Goal: Information Seeking & Learning: Learn about a topic

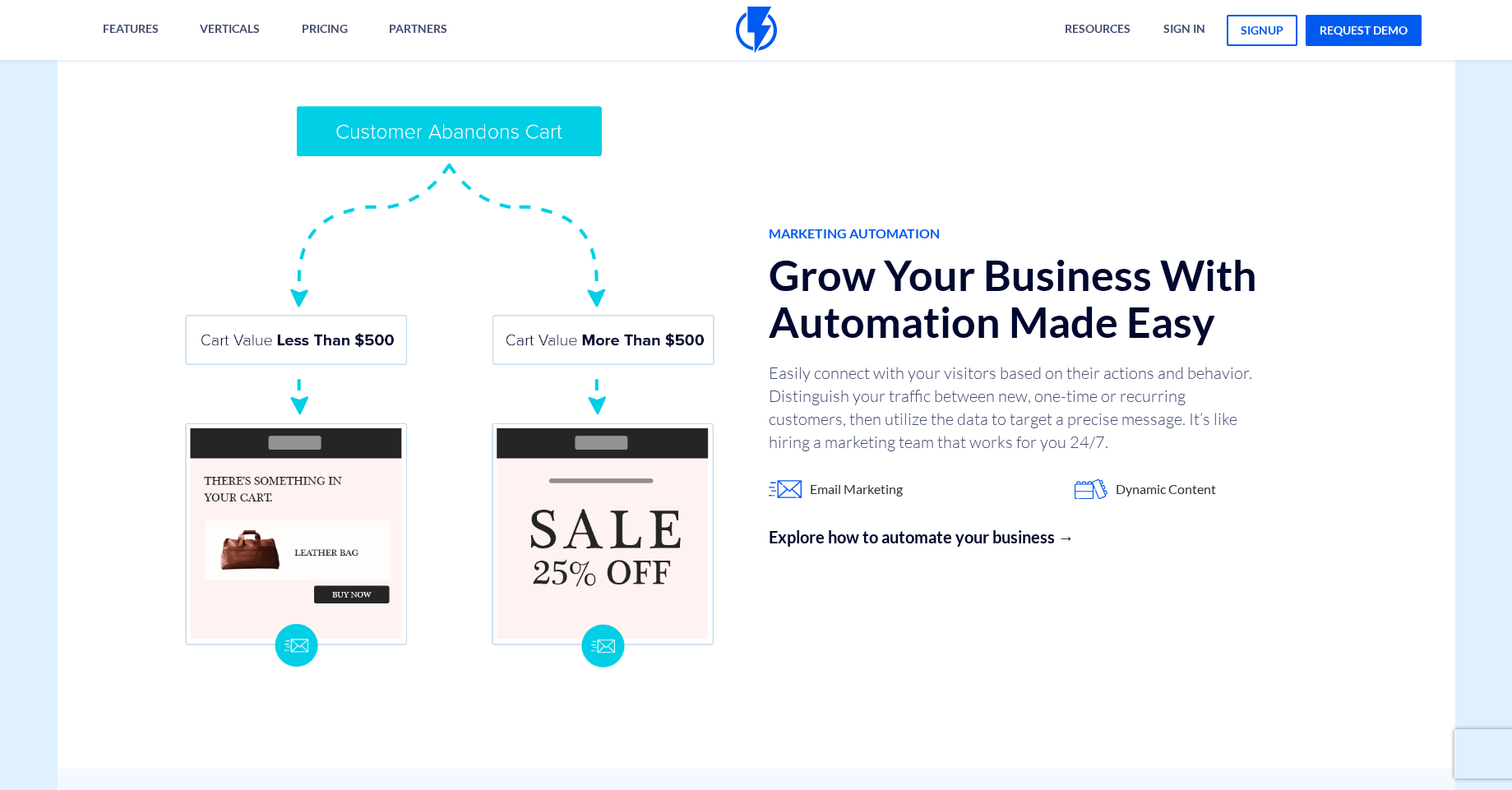
scroll to position [1364, 0]
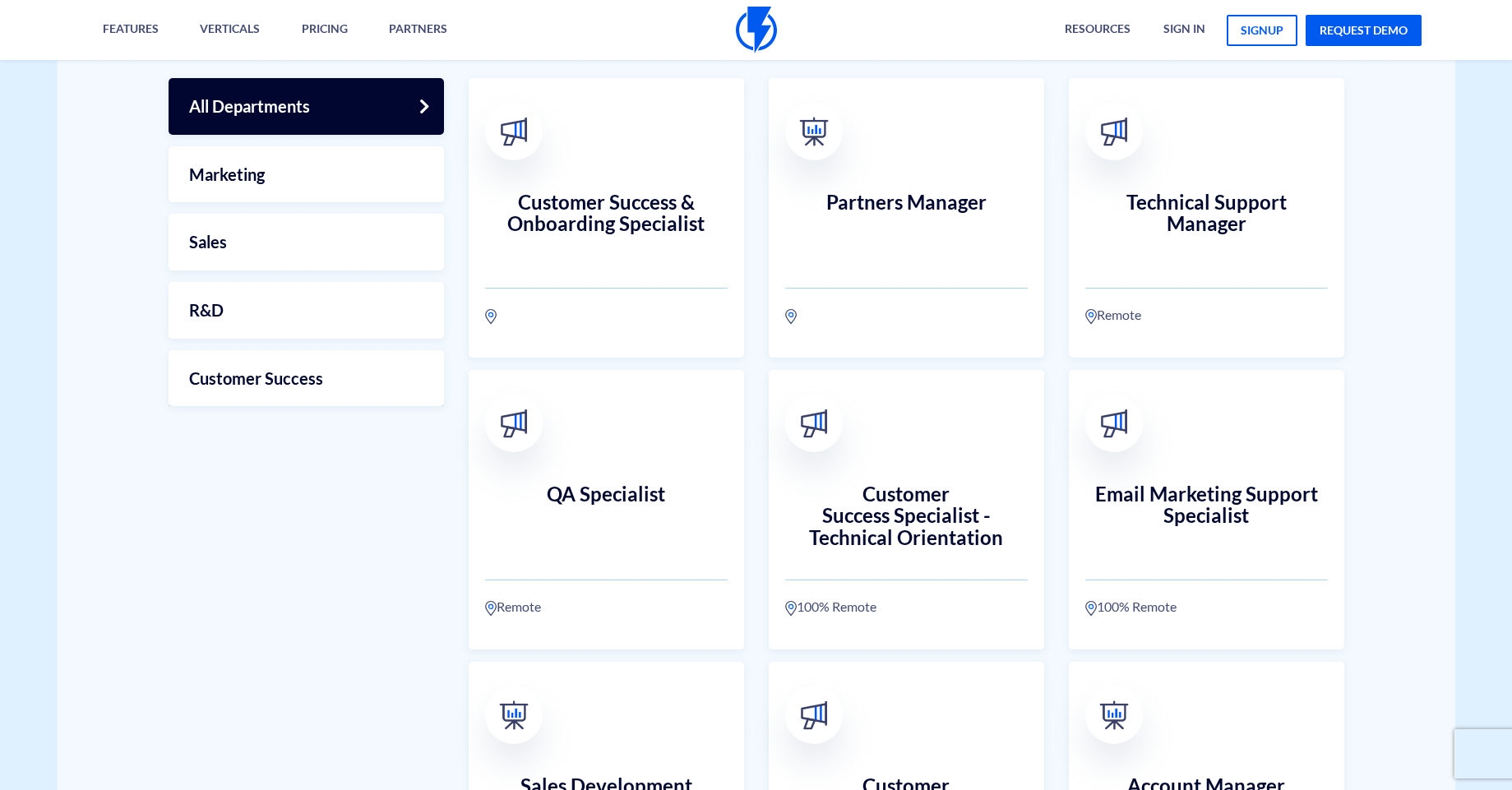
scroll to position [483, 0]
drag, startPoint x: 1084, startPoint y: 221, endPoint x: 1397, endPoint y: 262, distance: 315.7
click at [1397, 263] on div "OPEN OPPORTUNITIES Join The Flashy Team All Departments Marketing Sales Remote" at bounding box center [756, 712] width 1397 height 1850
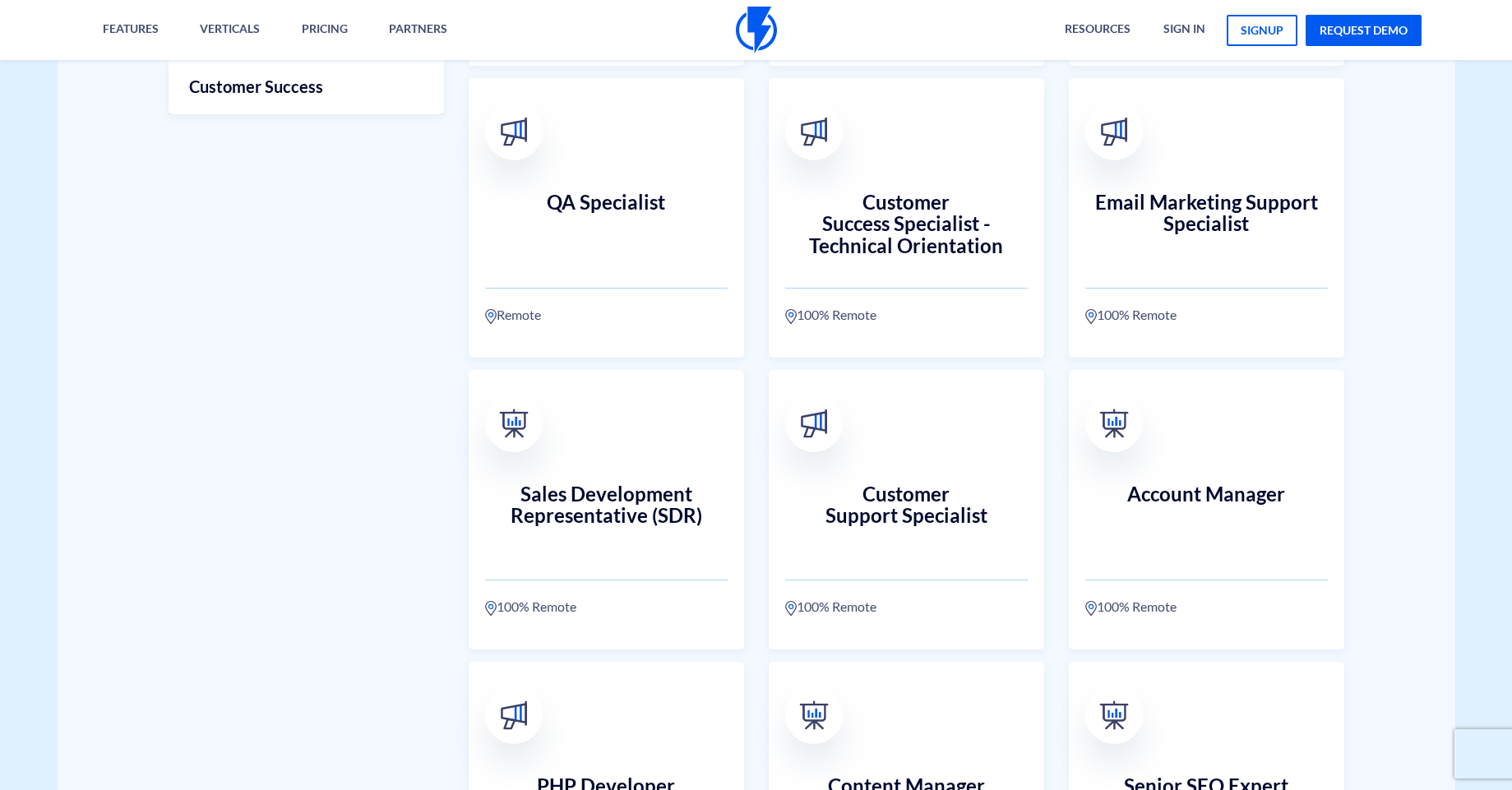
scroll to position [778, 0]
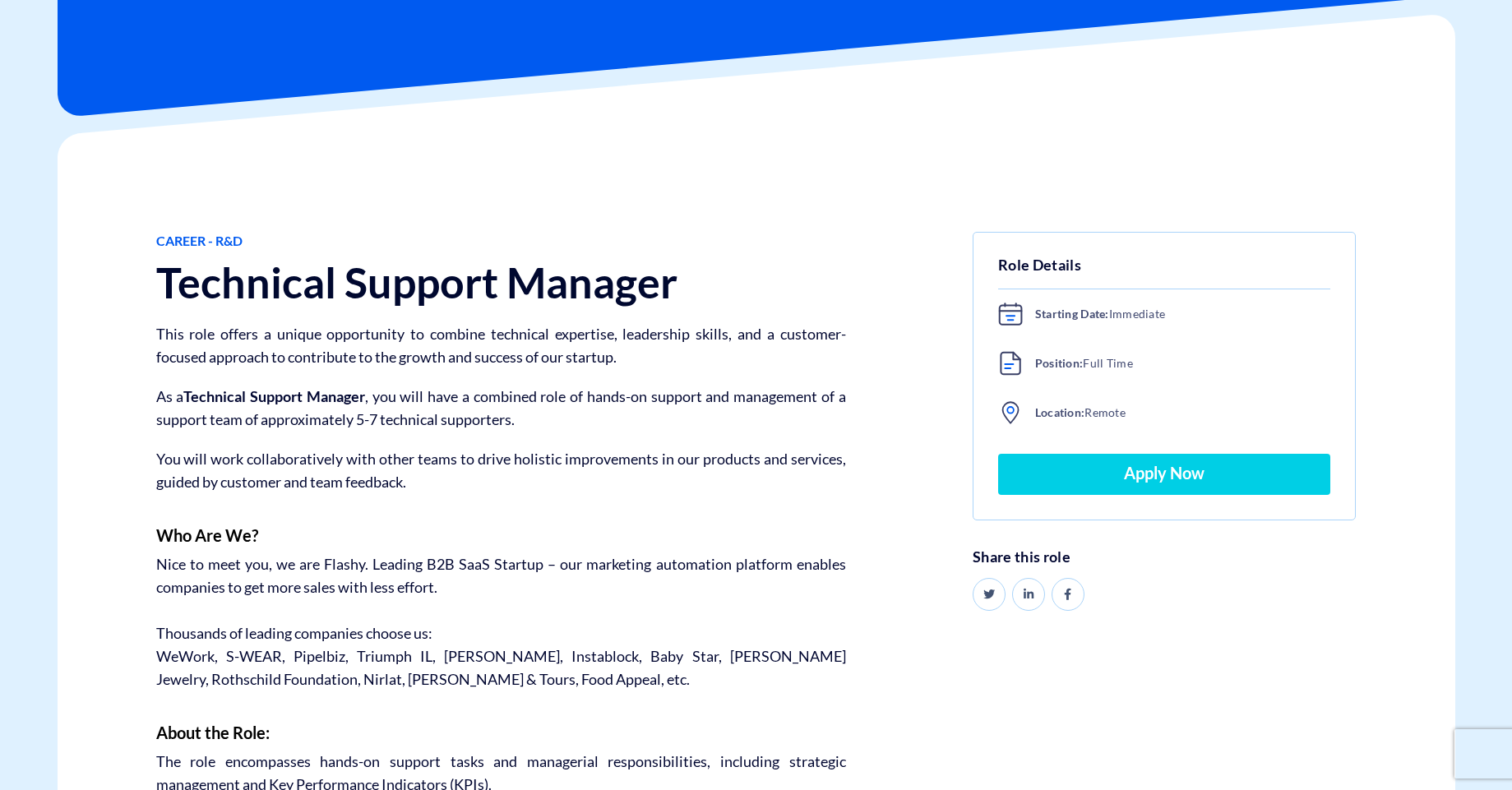
scroll to position [209, 0]
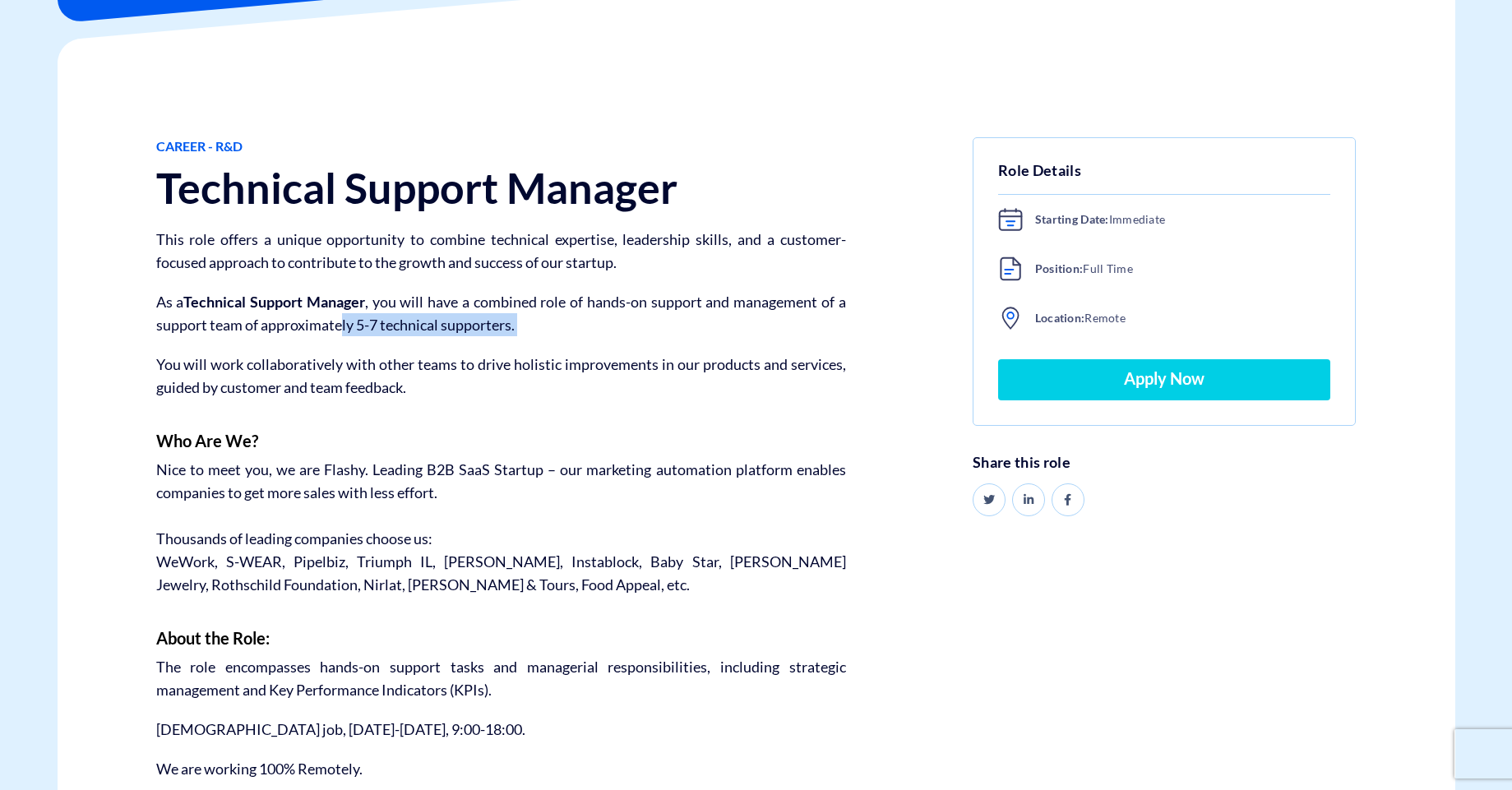
drag, startPoint x: 344, startPoint y: 333, endPoint x: 538, endPoint y: 340, distance: 194.1
click at [538, 340] on div "Career - R&D Technical Support Manager This role offers a unique opportunity to…" at bounding box center [501, 787] width 714 height 1301
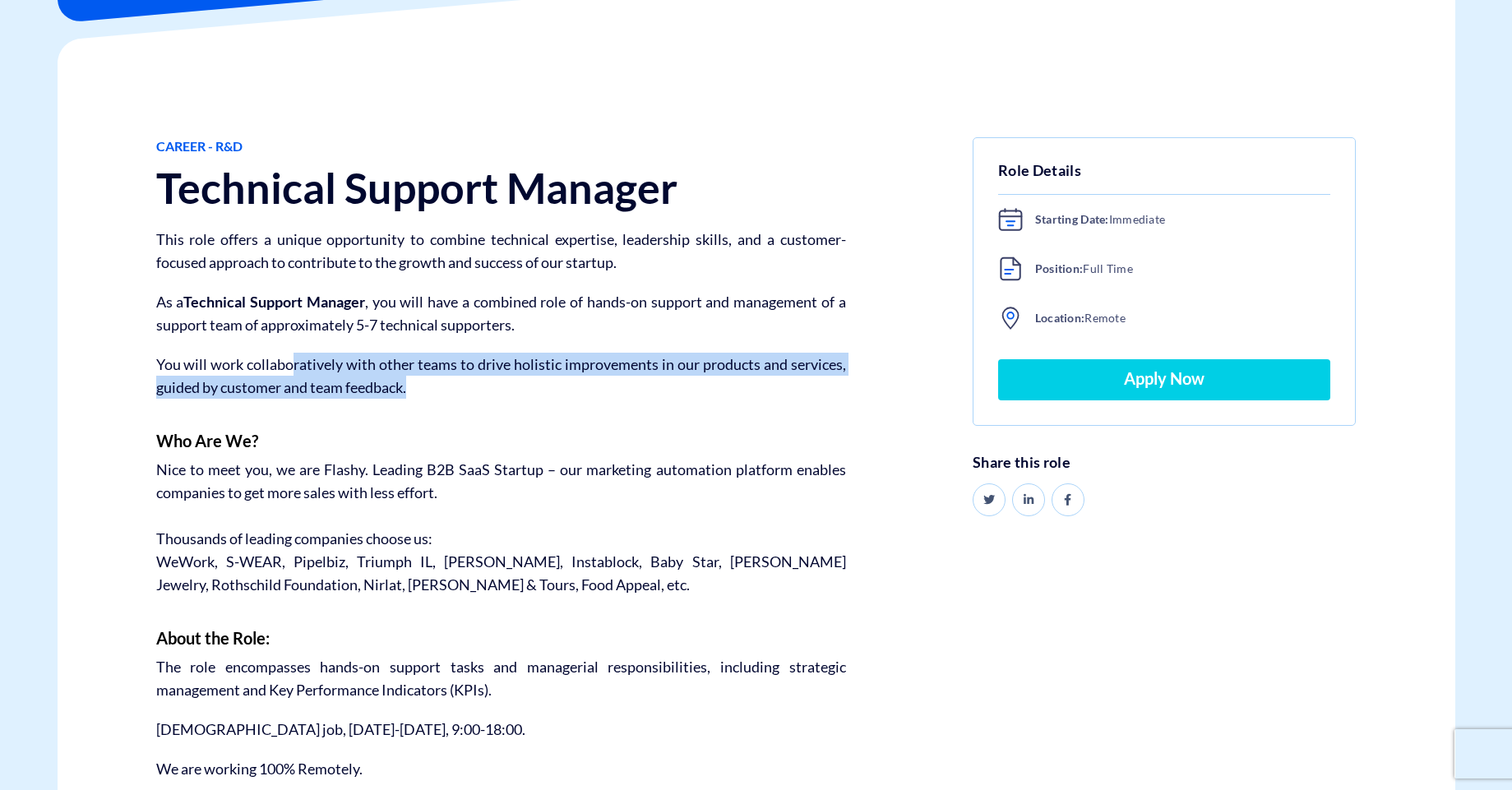
drag, startPoint x: 295, startPoint y: 364, endPoint x: 470, endPoint y: 428, distance: 186.3
click at [470, 428] on div "Career - R&D Technical Support Manager This role offers a unique opportunity to…" at bounding box center [501, 787] width 714 height 1301
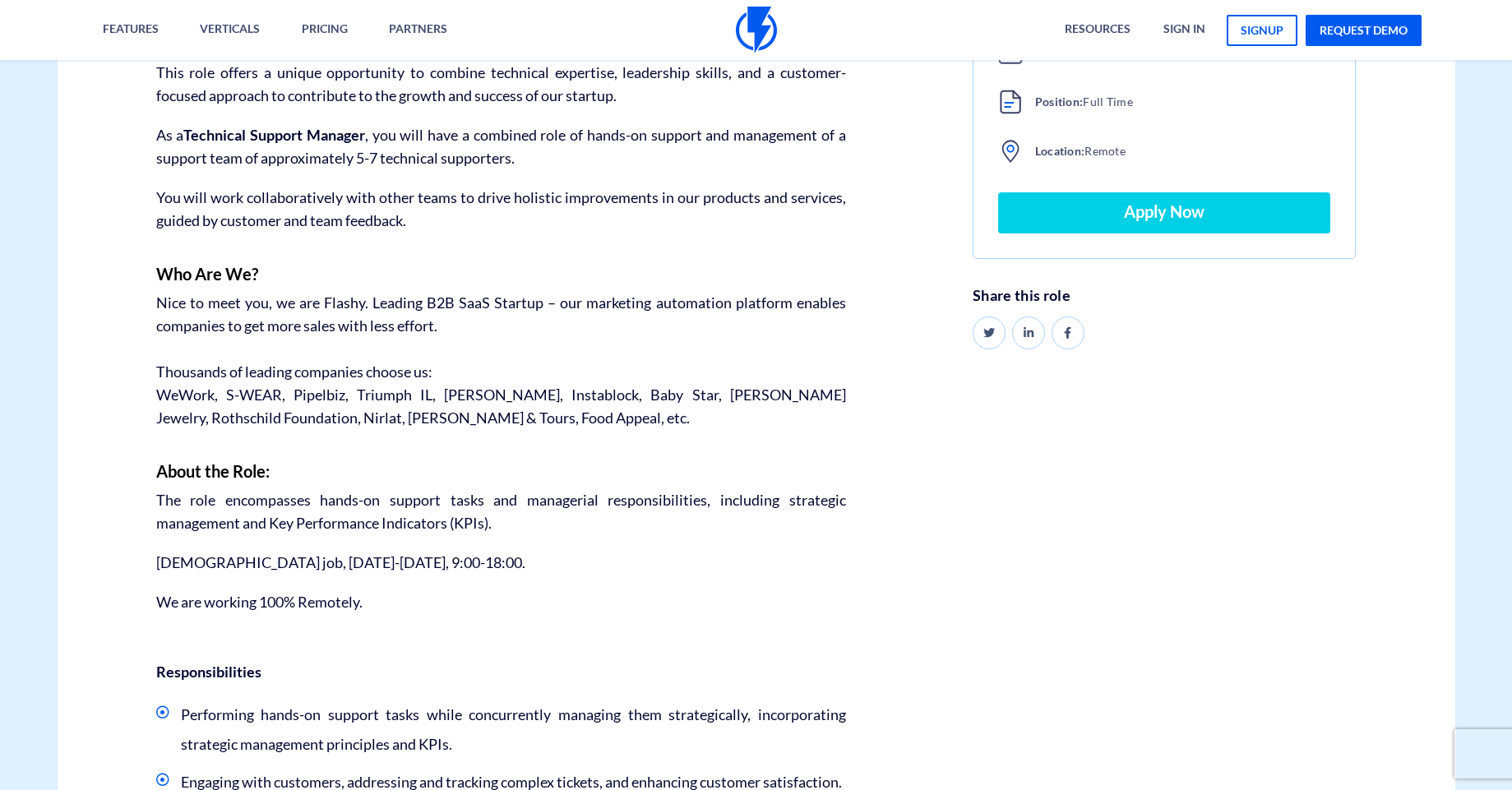
scroll to position [380, 0]
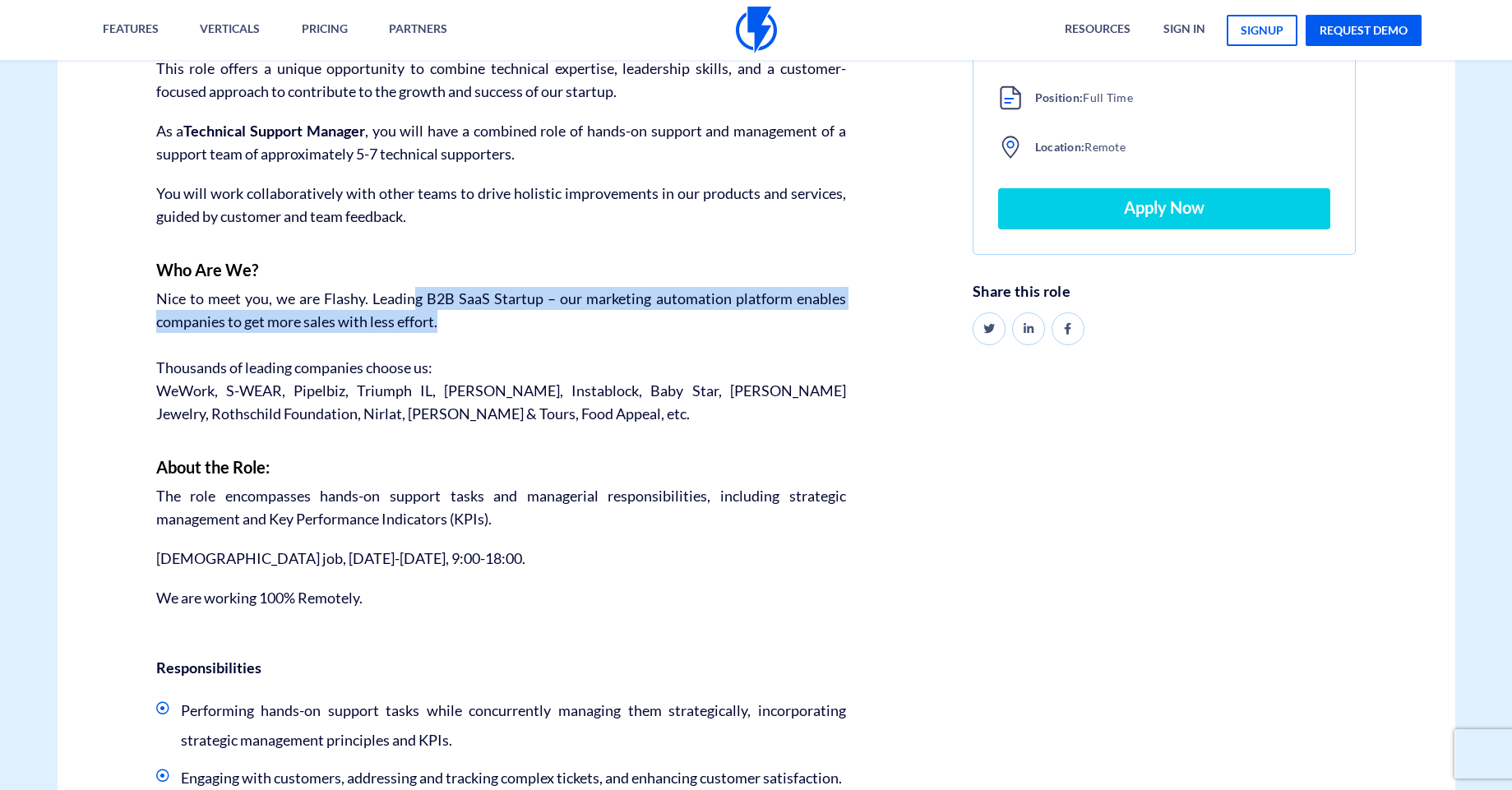
drag, startPoint x: 418, startPoint y: 303, endPoint x: 495, endPoint y: 329, distance: 81.3
click at [495, 329] on p "Nice to meet you, we are Flashy. Leading B2B SaaS Startup – our marketing autom…" at bounding box center [501, 309] width 690 height 46
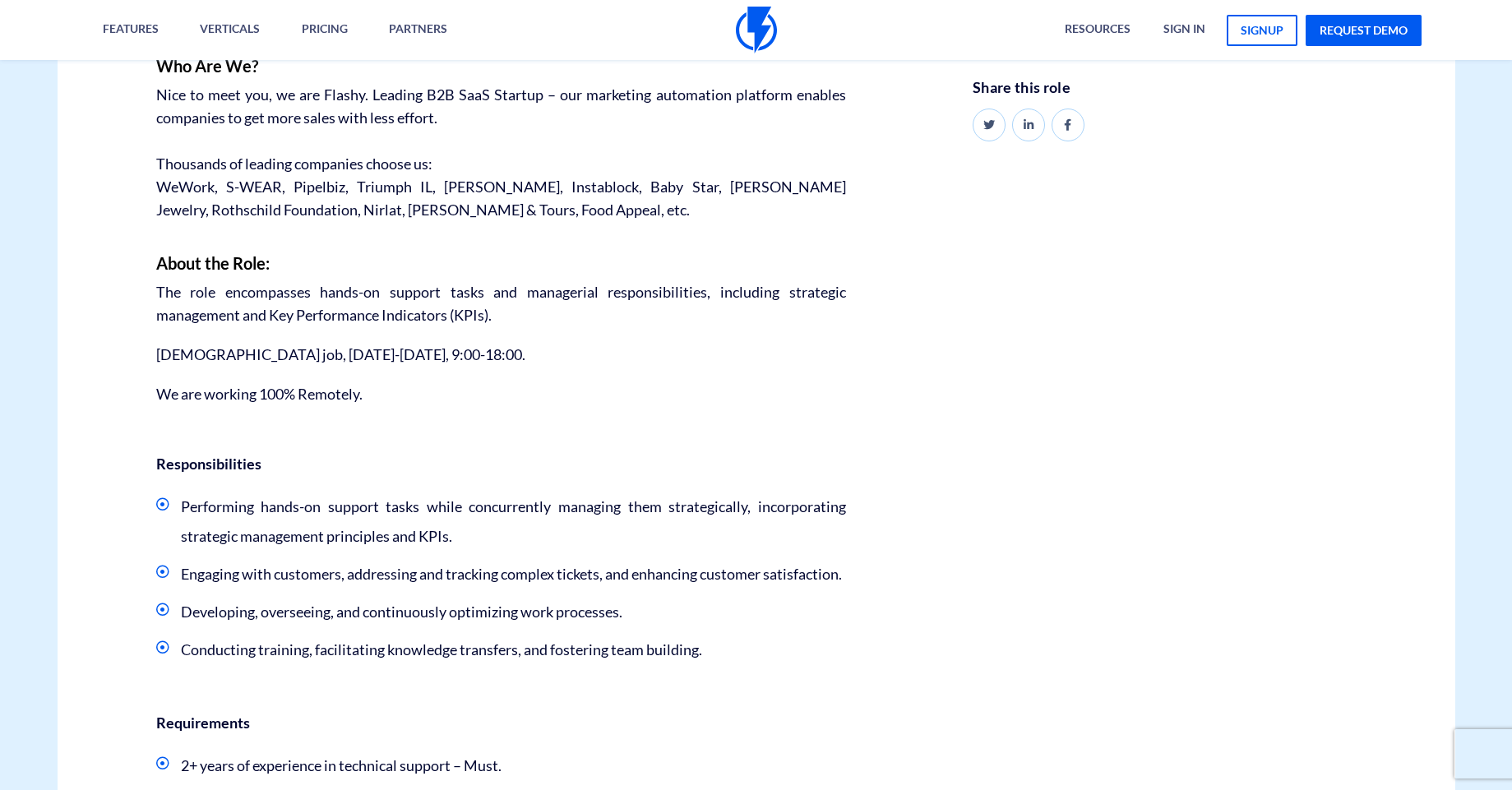
scroll to position [588, 0]
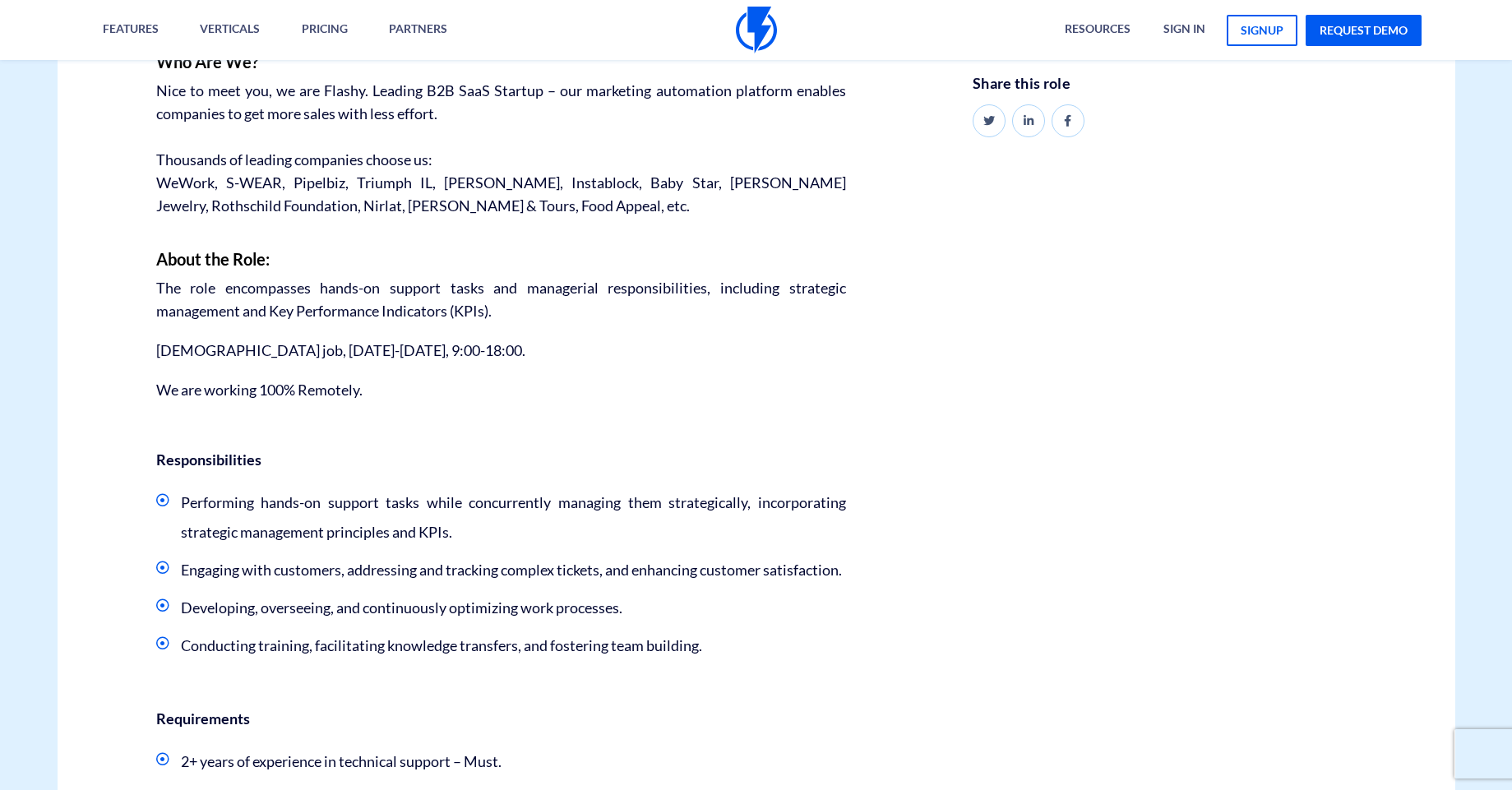
click at [528, 312] on p "The role encompasses hands-on support tasks and managerial responsibilities, in…" at bounding box center [501, 299] width 690 height 46
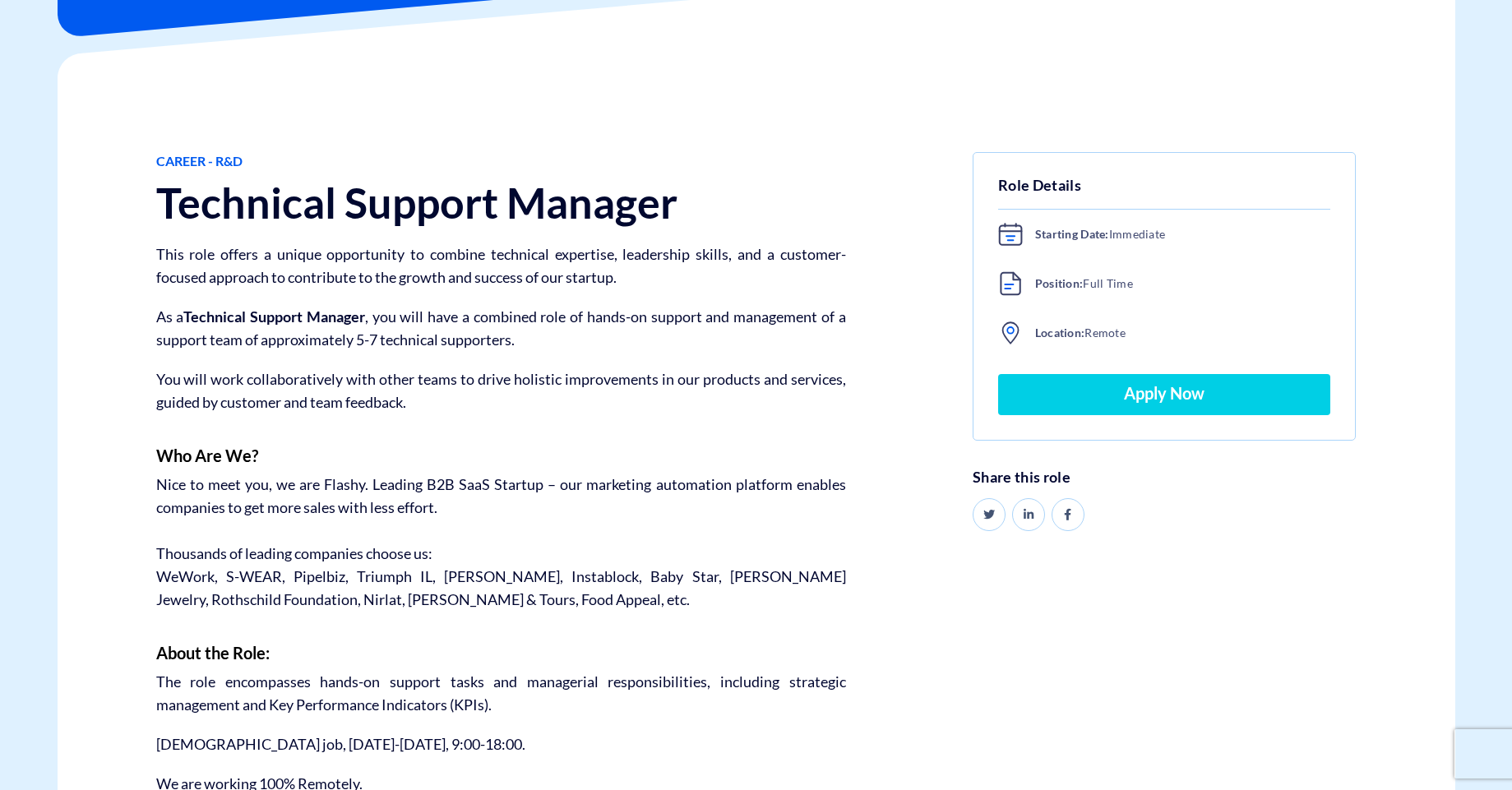
scroll to position [0, 0]
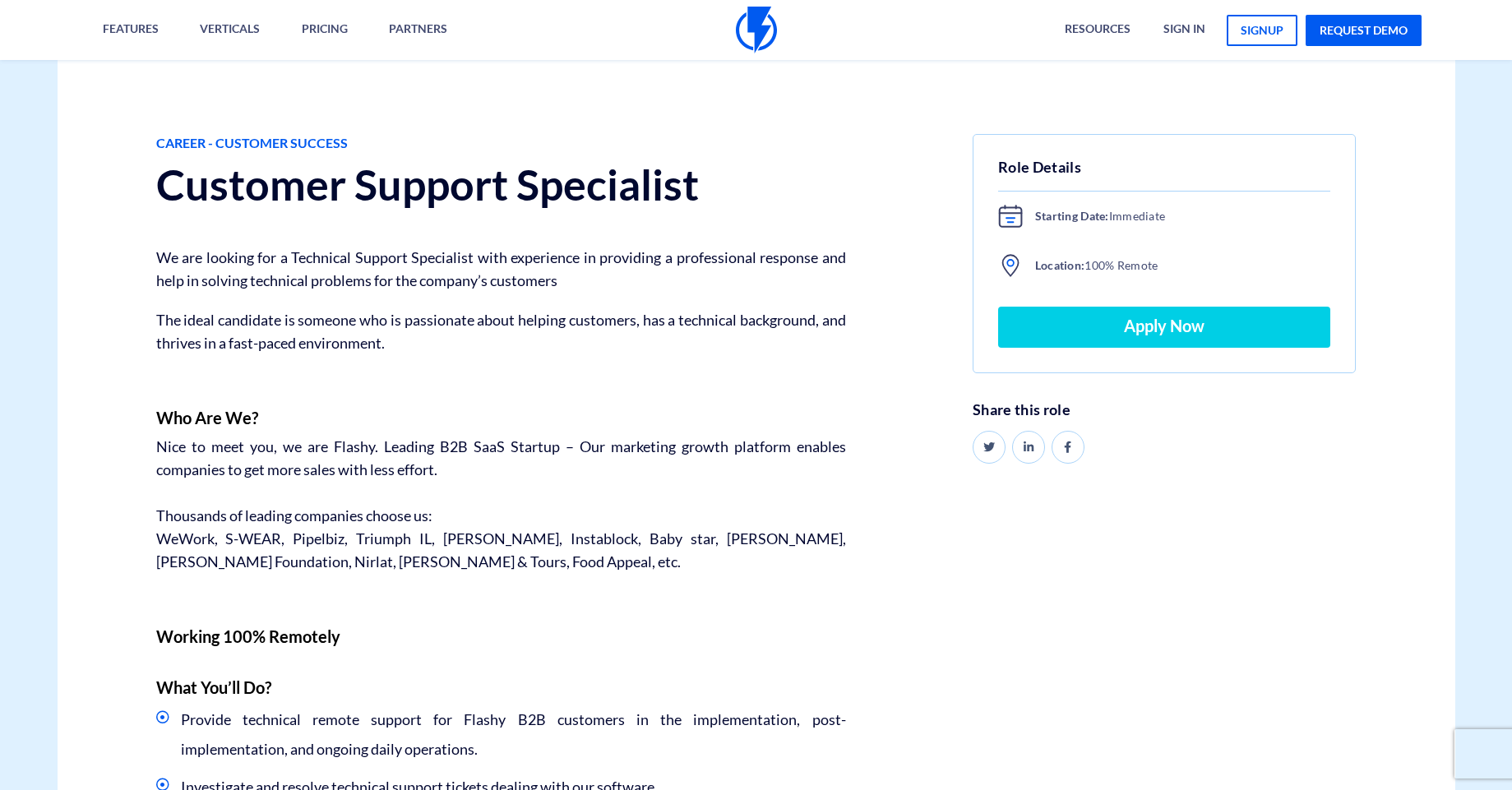
scroll to position [493, 0]
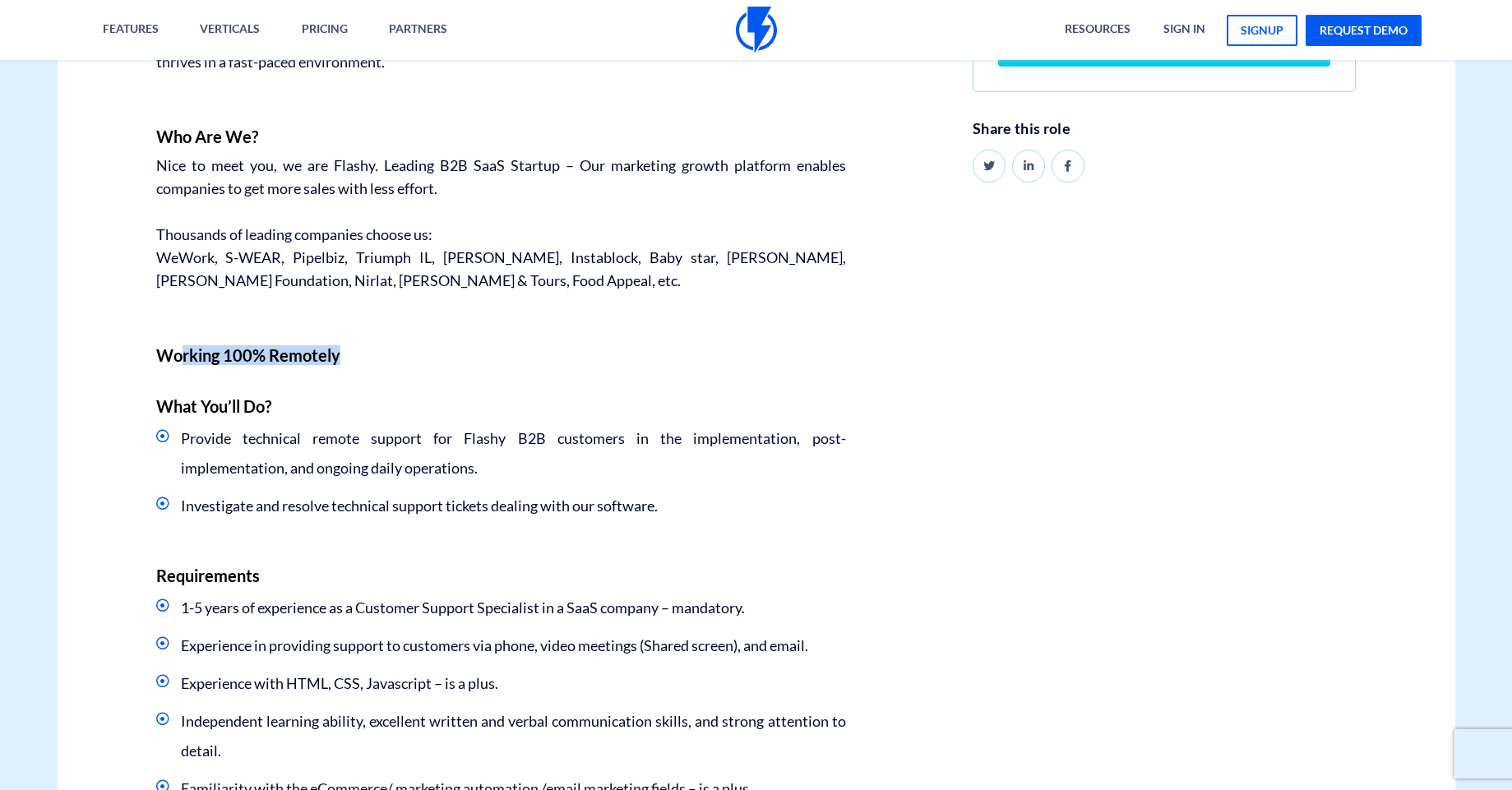
drag, startPoint x: 182, startPoint y: 357, endPoint x: 410, endPoint y: 394, distance: 231.0
click at [410, 394] on div "Career - Customer Success Customer Support Specialist We are looking for a Tech…" at bounding box center [501, 406] width 714 height 1107
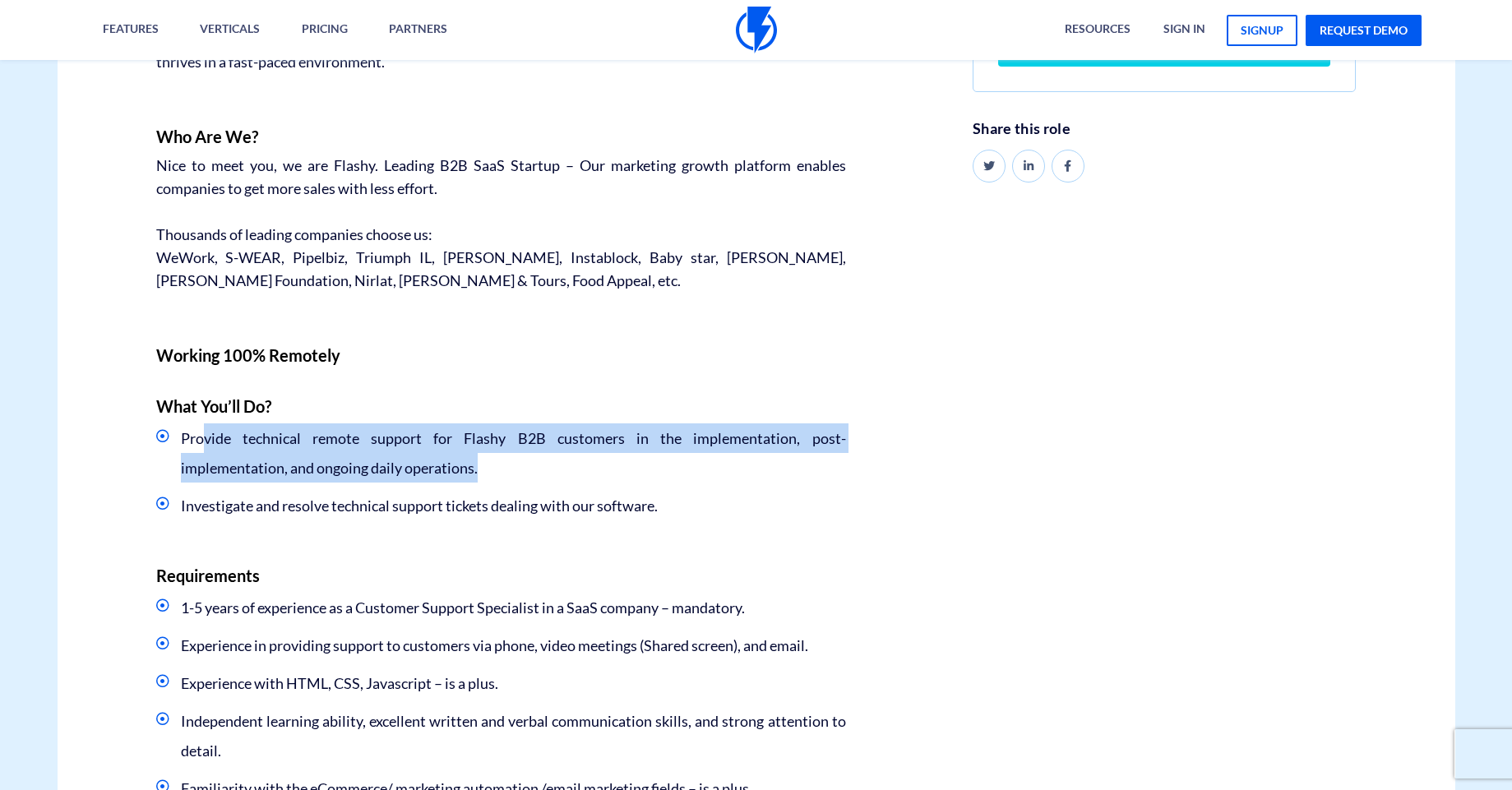
drag, startPoint x: 264, startPoint y: 448, endPoint x: 511, endPoint y: 460, distance: 247.3
click at [510, 461] on li "Provide technical remote support for Flashy B2B customers in the implementation…" at bounding box center [501, 453] width 690 height 59
click at [511, 460] on li "Provide technical remote support for Flashy B2B customers in the implementation…" at bounding box center [501, 453] width 690 height 59
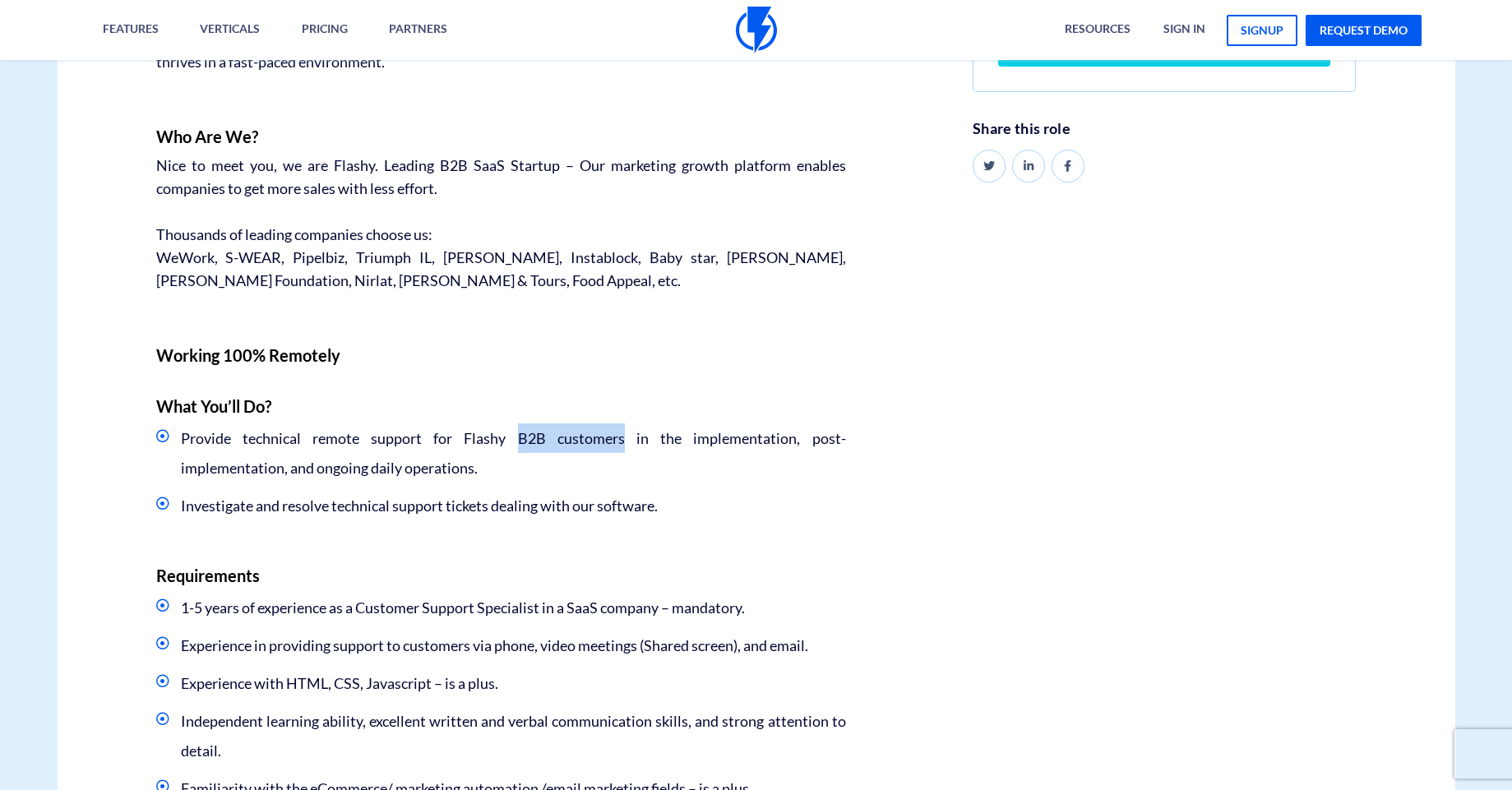
drag, startPoint x: 523, startPoint y: 435, endPoint x: 629, endPoint y: 449, distance: 106.9
click at [629, 449] on li "Provide technical remote support for Flashy B2B customers in the implementation…" at bounding box center [501, 453] width 690 height 59
click at [630, 449] on li "Provide technical remote support for Flashy B2B customers in the implementation…" at bounding box center [501, 453] width 690 height 59
drag, startPoint x: 430, startPoint y: 463, endPoint x: 542, endPoint y: 470, distance: 112.2
click at [542, 470] on li "Provide technical remote support for Flashy B2B customers in the implementation…" at bounding box center [501, 453] width 690 height 59
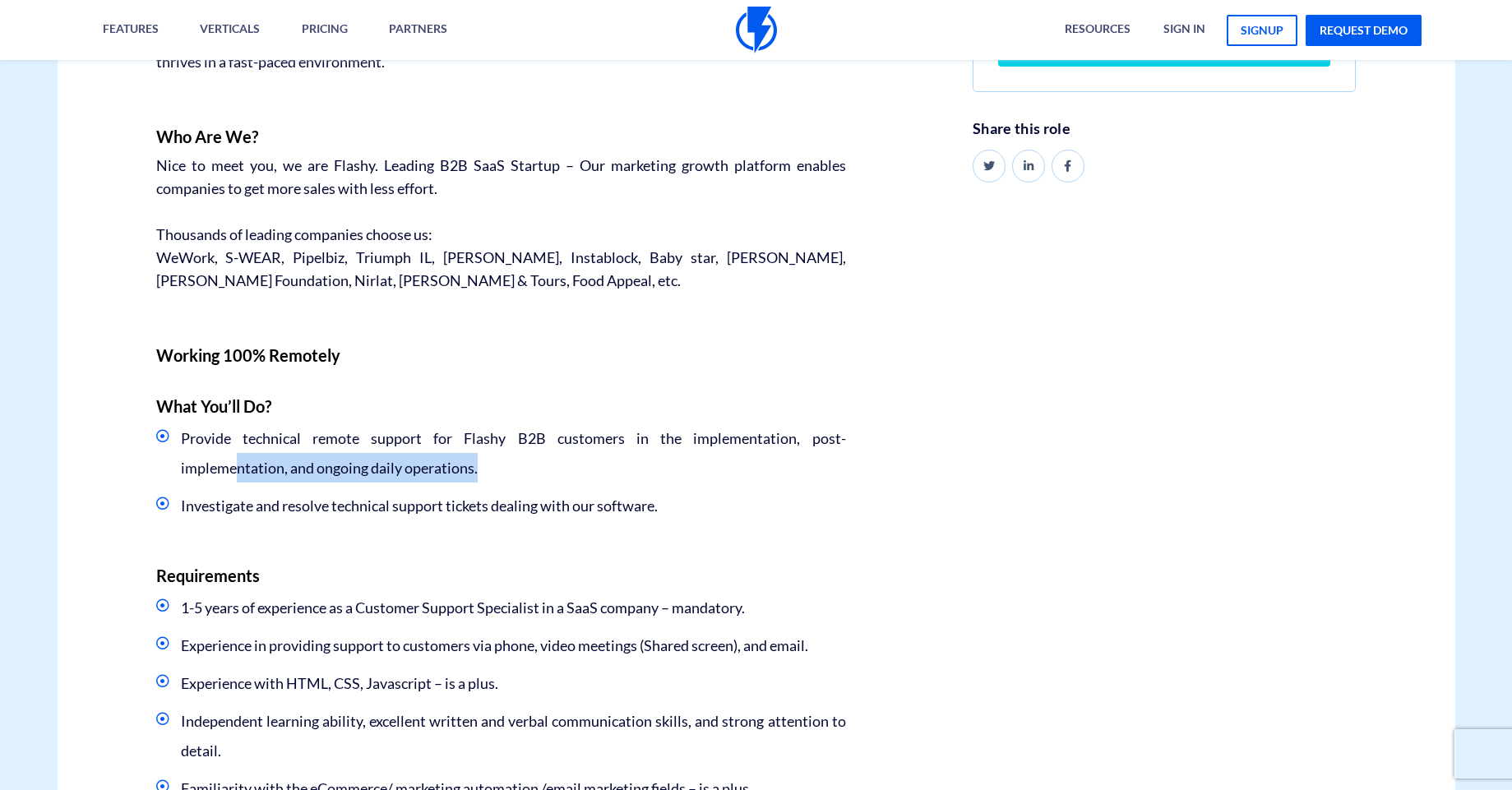
click at [543, 470] on li "Provide technical remote support for Flashy B2B customers in the implementation…" at bounding box center [501, 453] width 690 height 59
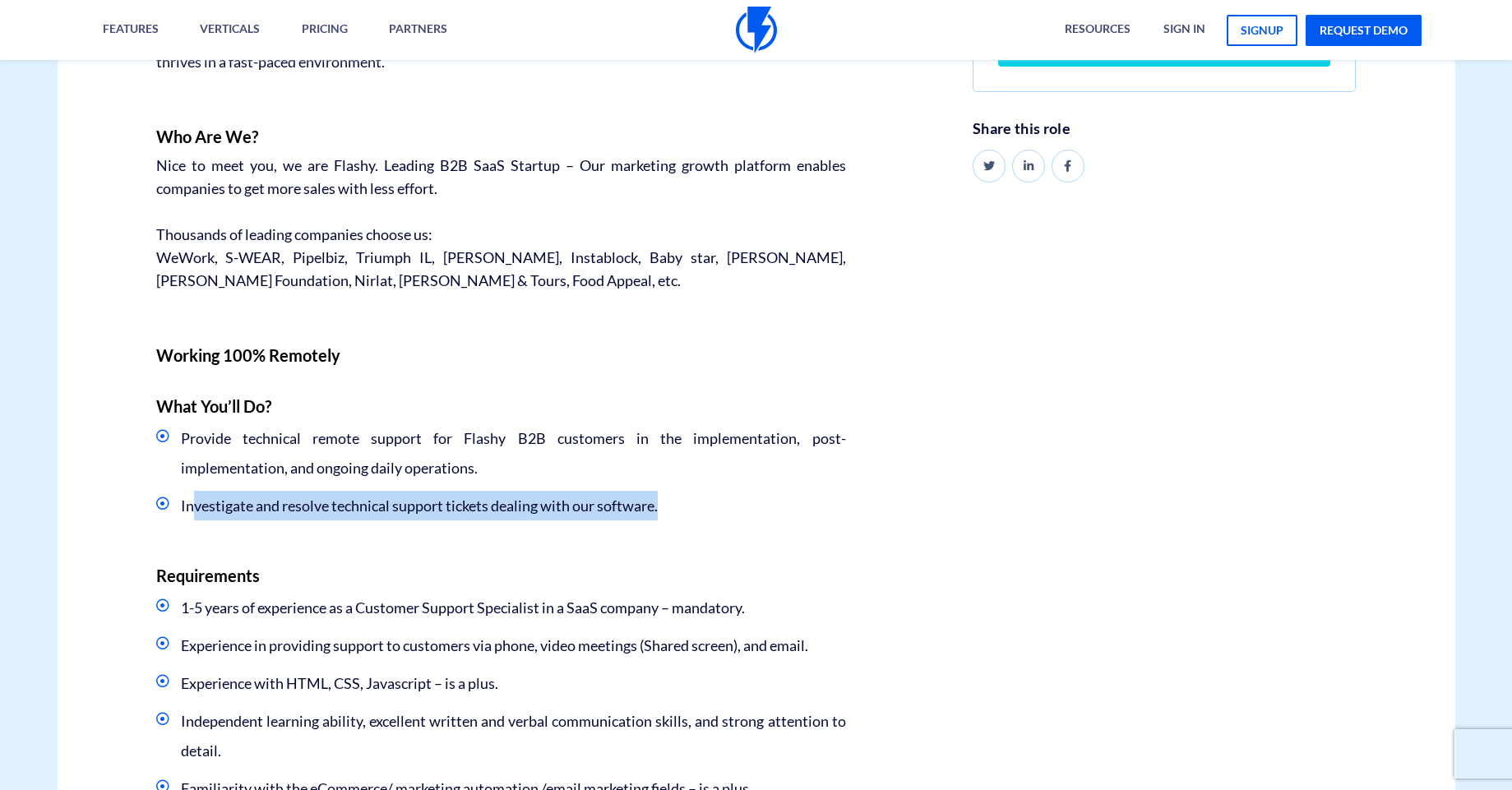
drag, startPoint x: 382, startPoint y: 509, endPoint x: 794, endPoint y: 513, distance: 412.0
click at [794, 513] on li "Investigate and resolve technical support tickets dealing with our software." at bounding box center [501, 505] width 690 height 29
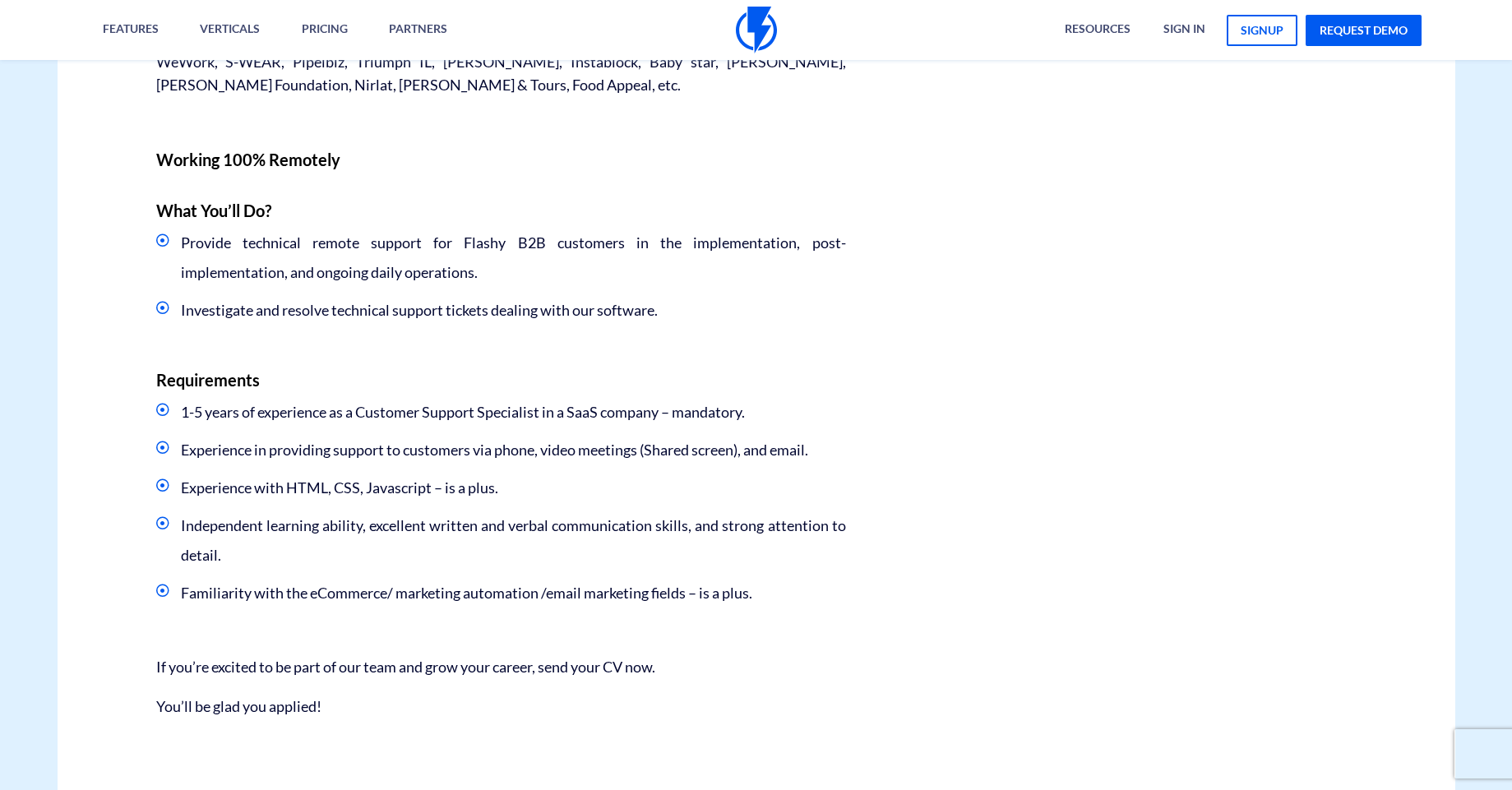
scroll to position [691, 0]
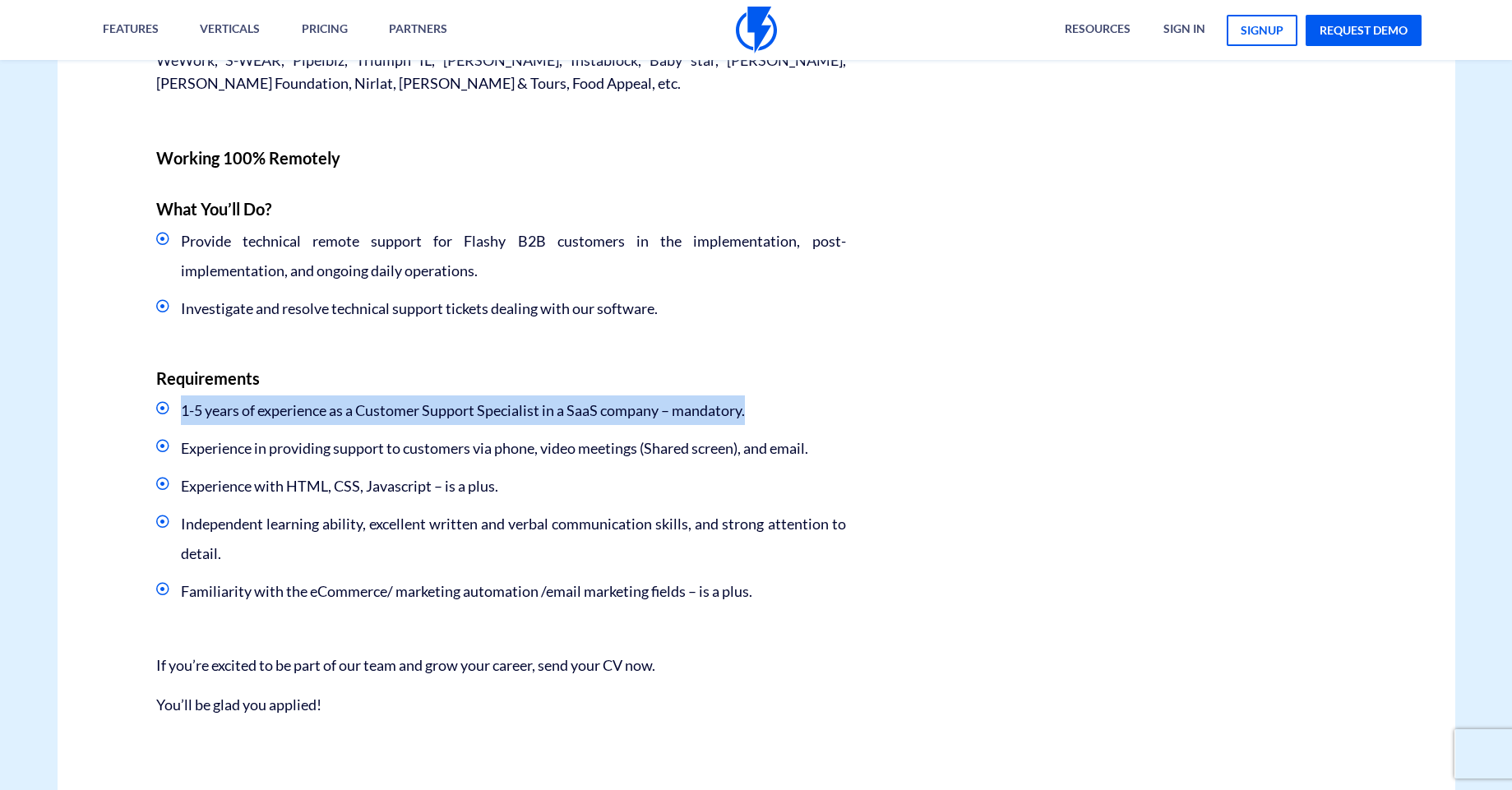
drag, startPoint x: 178, startPoint y: 419, endPoint x: 826, endPoint y: 413, distance: 648.0
click at [835, 414] on li "1-5 years of experience as a Customer Support Specialist in a SaaS company – ma…" at bounding box center [501, 410] width 690 height 29
click at [826, 413] on li "1-5 years of experience as a Customer Support Specialist in a SaaS company – ma…" at bounding box center [501, 410] width 690 height 29
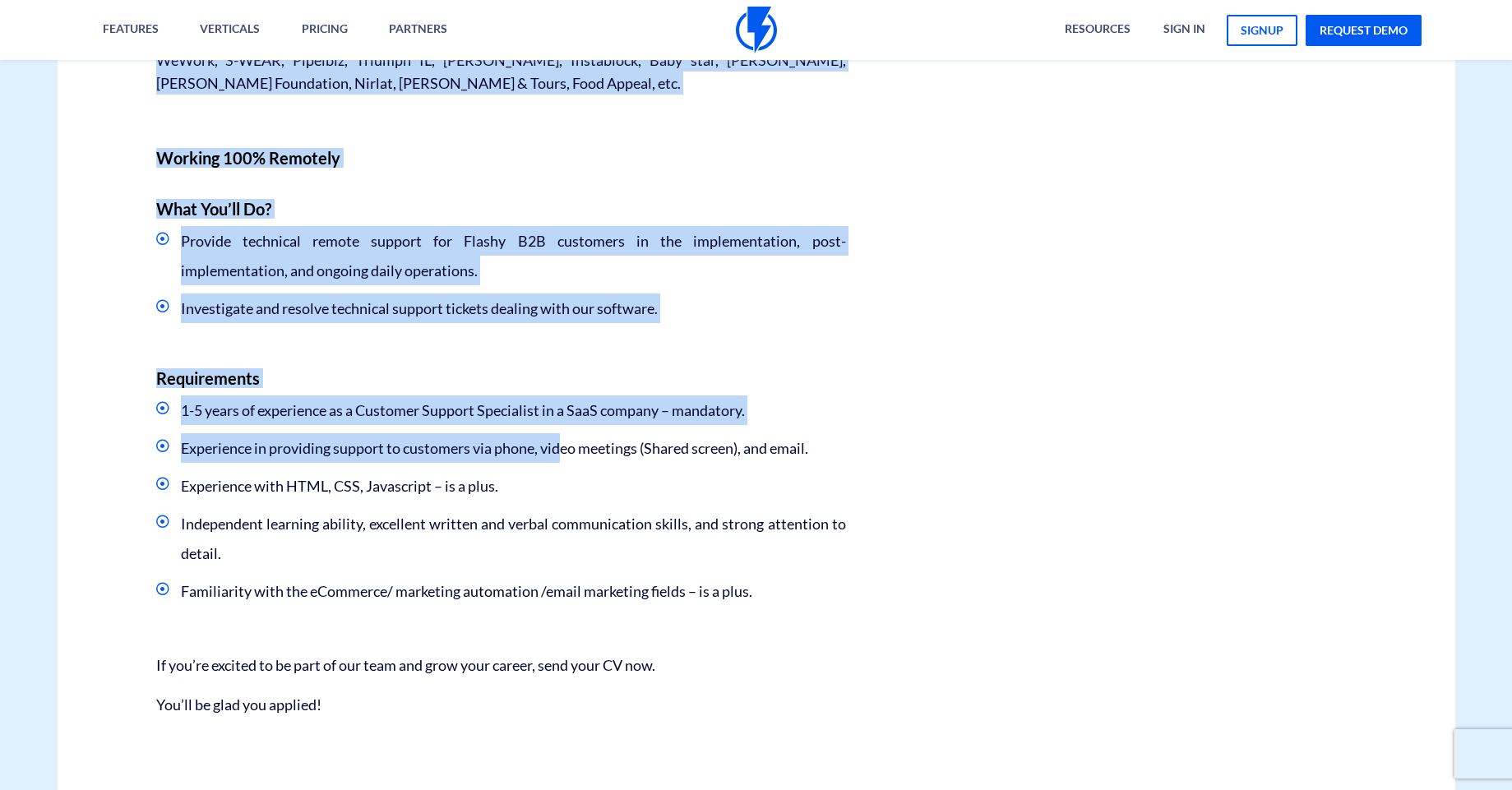
drag, startPoint x: 564, startPoint y: 449, endPoint x: 871, endPoint y: 449, distance: 307.0
click at [871, 449] on div "Career - Customer Success Customer Support Specialist We are looking for a Tech…" at bounding box center [756, 209] width 1422 height 1304
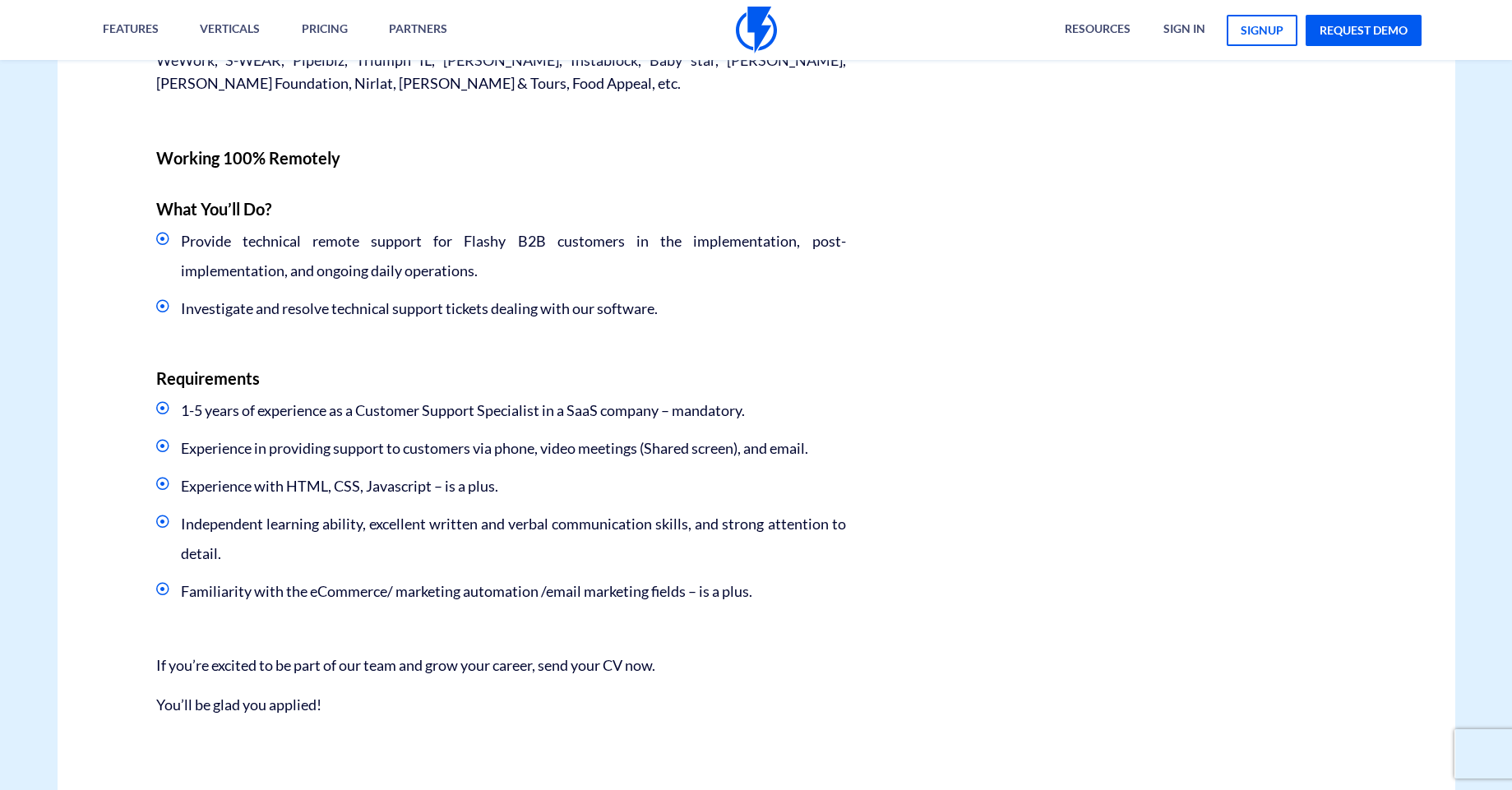
click at [871, 449] on div "Career - Customer Success Customer Support Specialist We are looking for a Tech…" at bounding box center [756, 209] width 1422 height 1304
drag, startPoint x: 331, startPoint y: 502, endPoint x: 547, endPoint y: 494, distance: 216.1
click at [544, 495] on li "Experience with HTML, CSS, Javascript – is a plus." at bounding box center [501, 486] width 690 height 29
click at [550, 492] on li "Experience with HTML, CSS, Javascript – is a plus." at bounding box center [501, 486] width 690 height 29
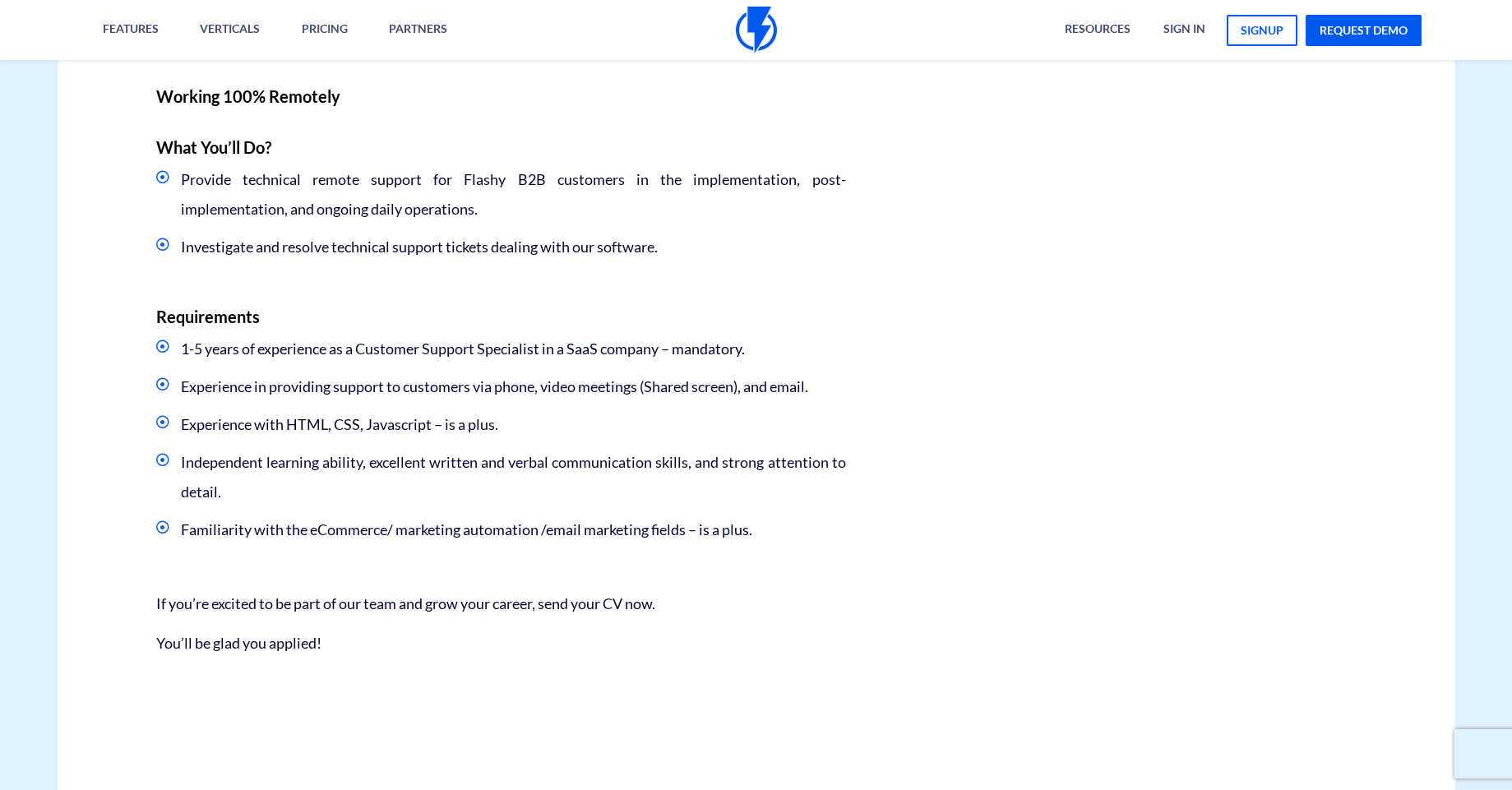
scroll to position [789, 0]
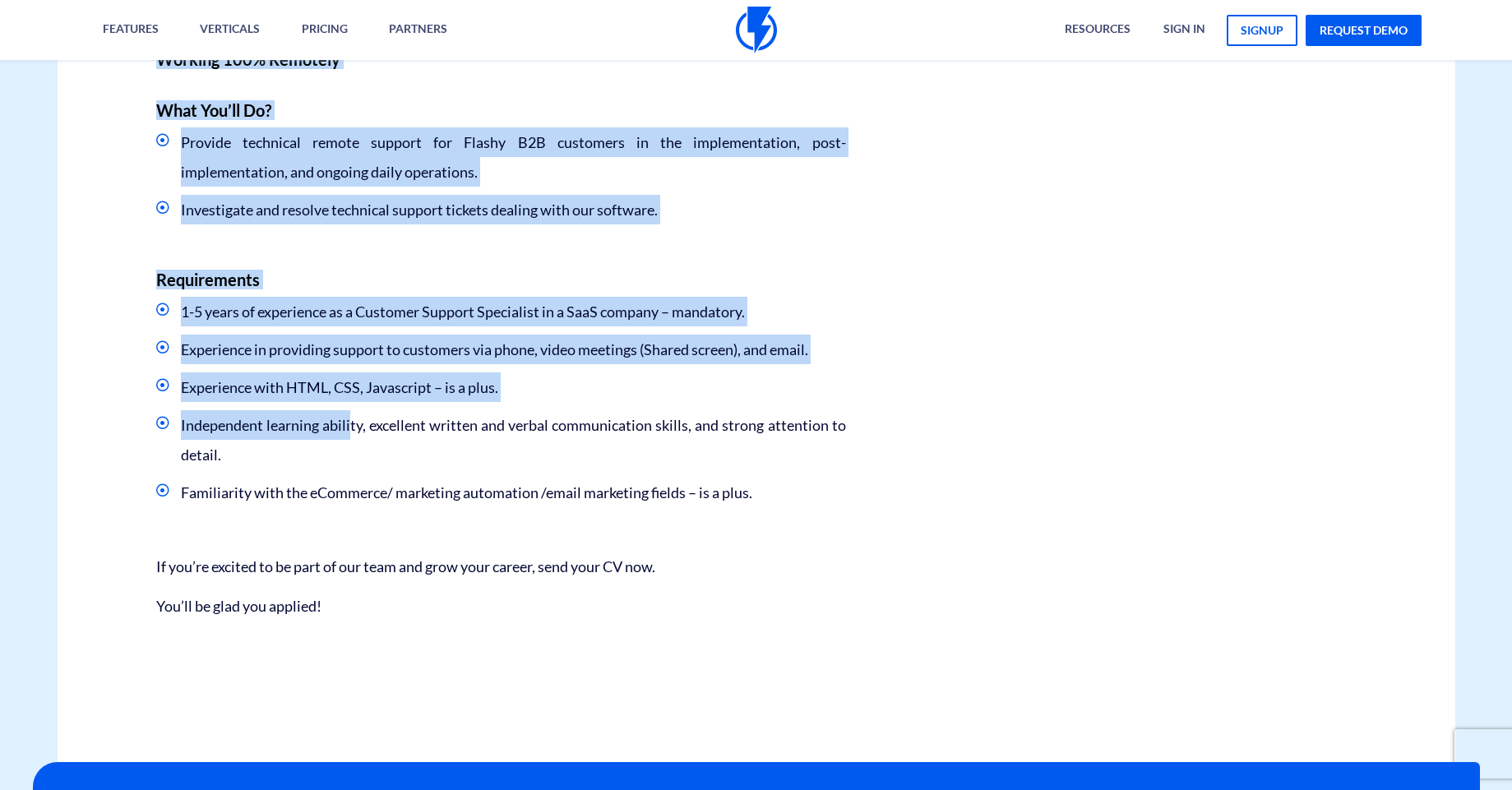
drag, startPoint x: 442, startPoint y: 426, endPoint x: 887, endPoint y: 425, distance: 445.0
click at [887, 425] on div "Career - Customer Success Customer Support Specialist We are looking for a Tech…" at bounding box center [756, 110] width 1422 height 1304
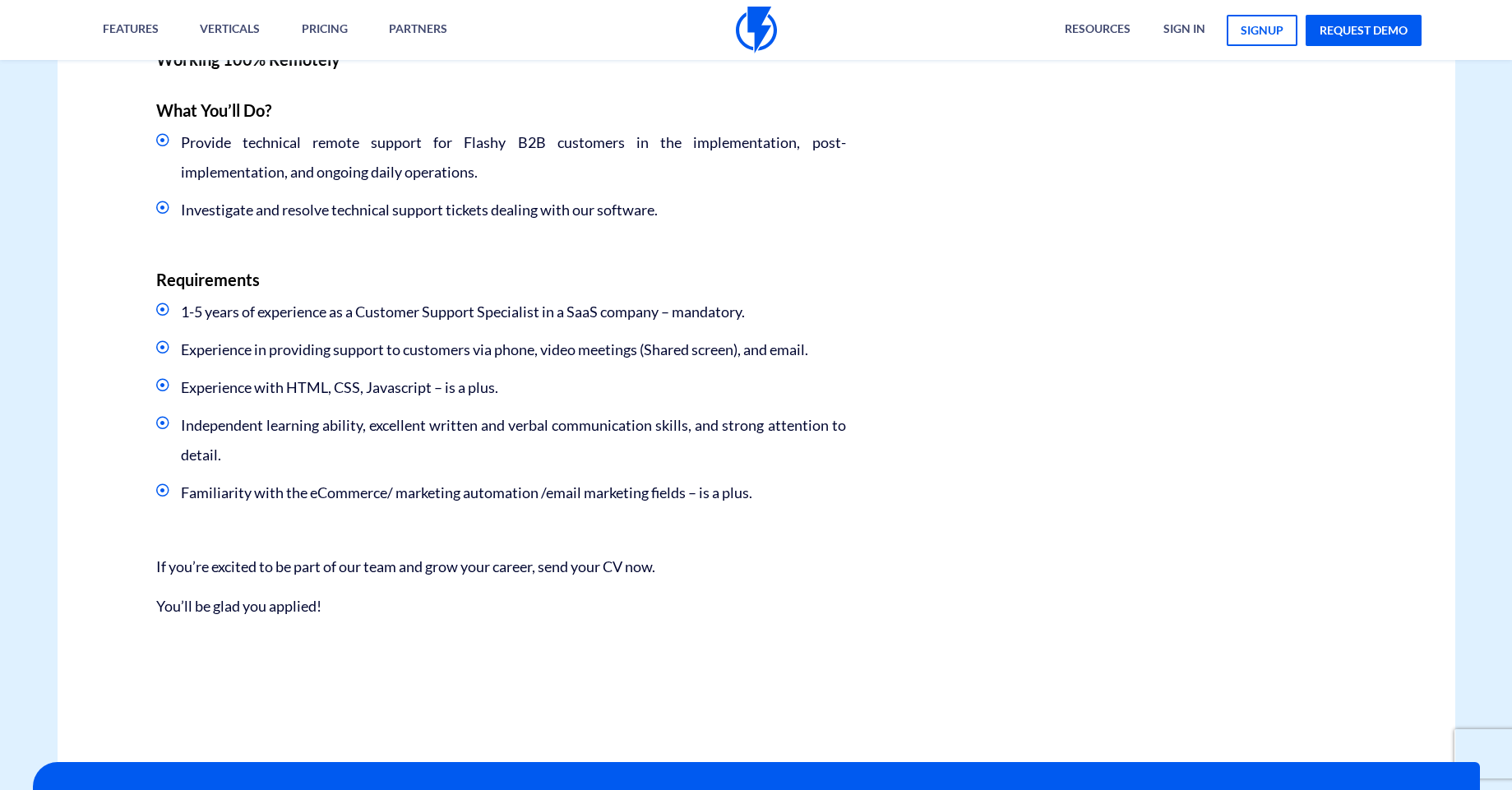
click at [887, 425] on div "Career - Customer Success Customer Support Specialist We are looking for a Tech…" at bounding box center [756, 110] width 1422 height 1304
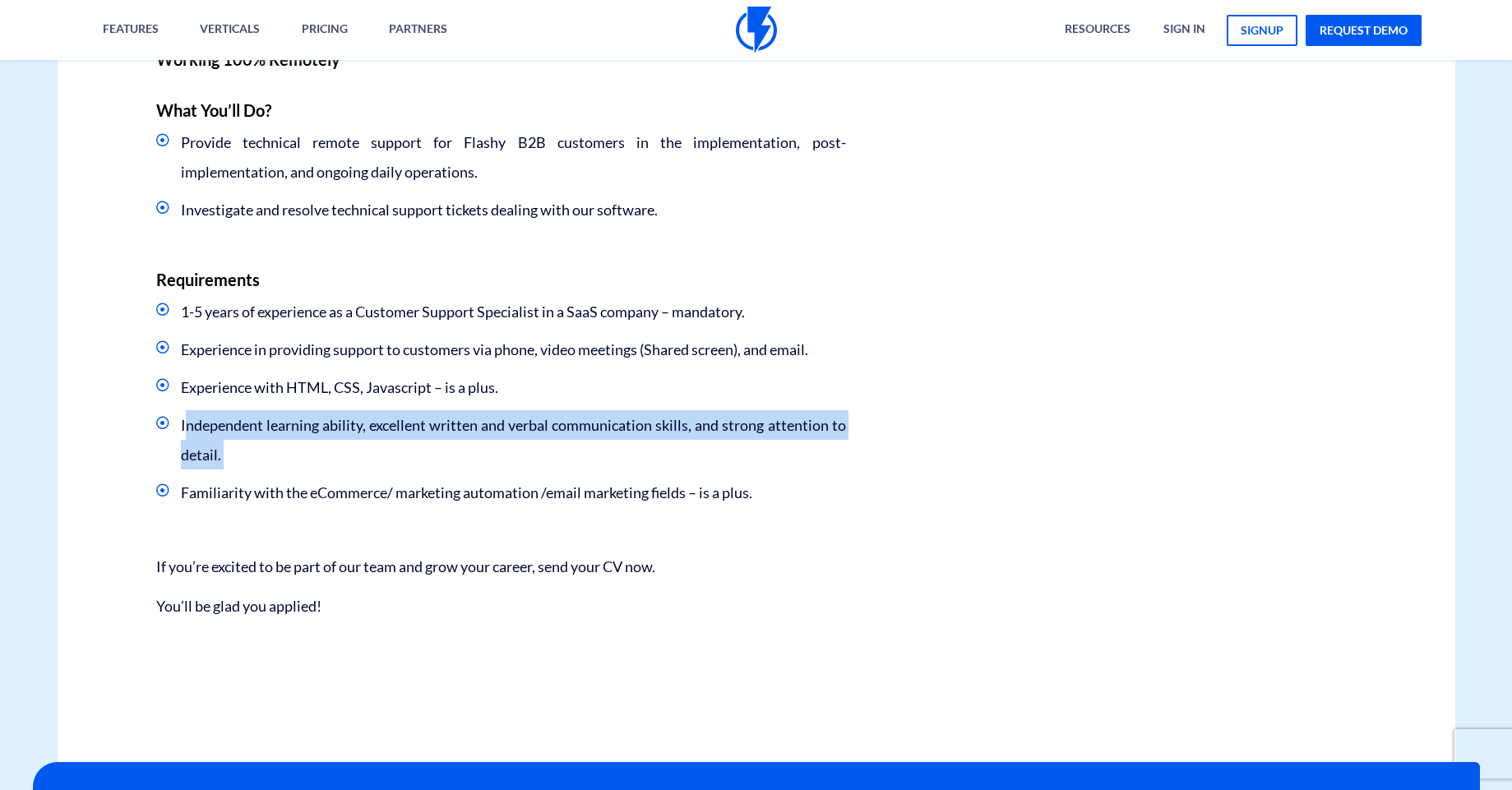
drag, startPoint x: 183, startPoint y: 424, endPoint x: 223, endPoint y: 474, distance: 64.0
click at [223, 474] on ul "1-5 years of experience as a Customer Support Specialist in a SaaS company – ma…" at bounding box center [501, 401] width 690 height 210
drag, startPoint x: 174, startPoint y: 424, endPoint x: 232, endPoint y: 466, distance: 71.6
click at [231, 465] on li "Independent learning ability, excellent written and verbal communication skills…" at bounding box center [501, 440] width 690 height 59
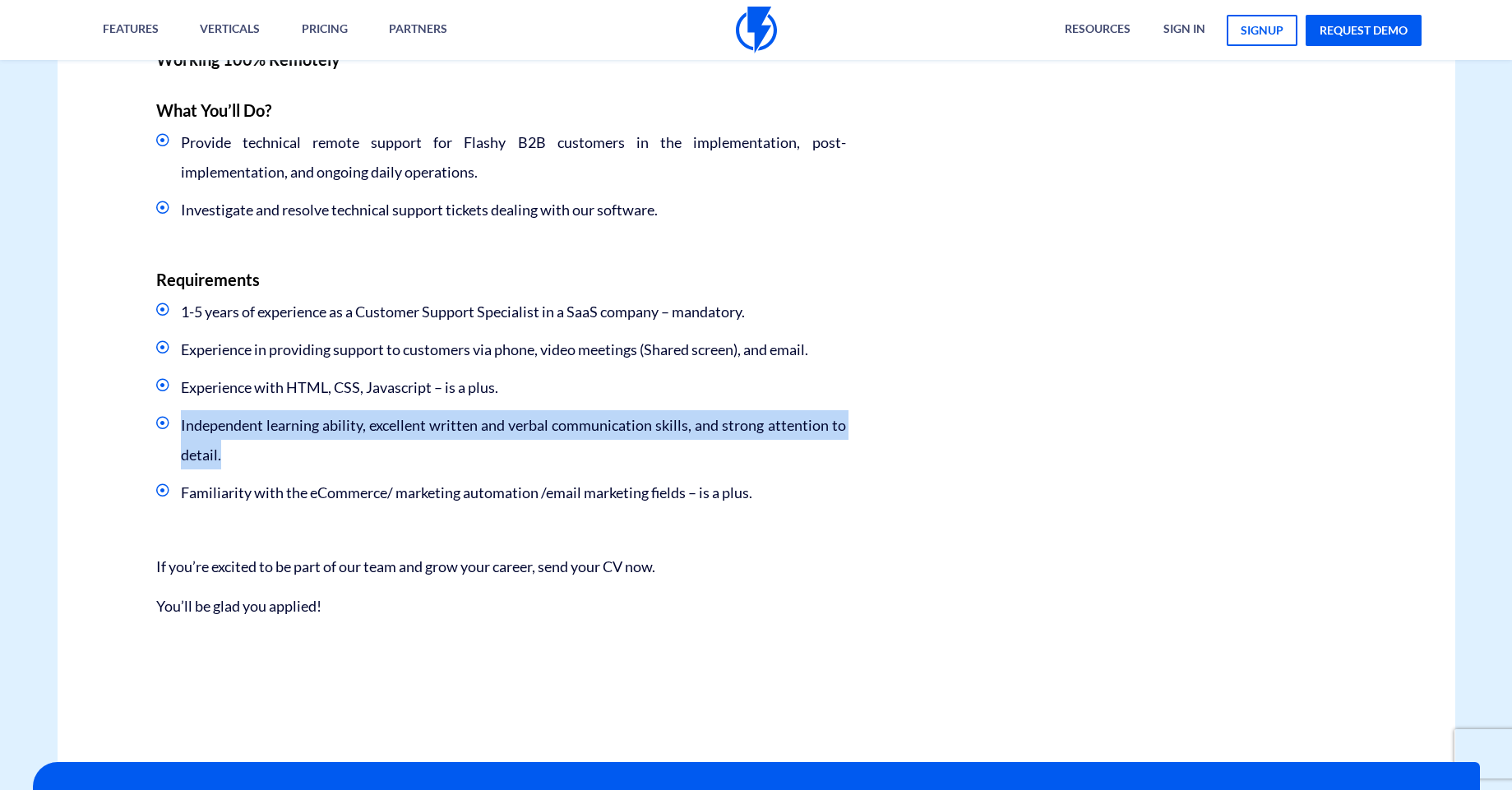
click at [240, 470] on li "Independent learning ability, excellent written and verbal communication skills…" at bounding box center [501, 440] width 690 height 59
drag, startPoint x: 183, startPoint y: 426, endPoint x: 217, endPoint y: 460, distance: 48.1
click at [217, 460] on li "Independent learning ability, excellent written and verbal communication skills…" at bounding box center [501, 440] width 690 height 59
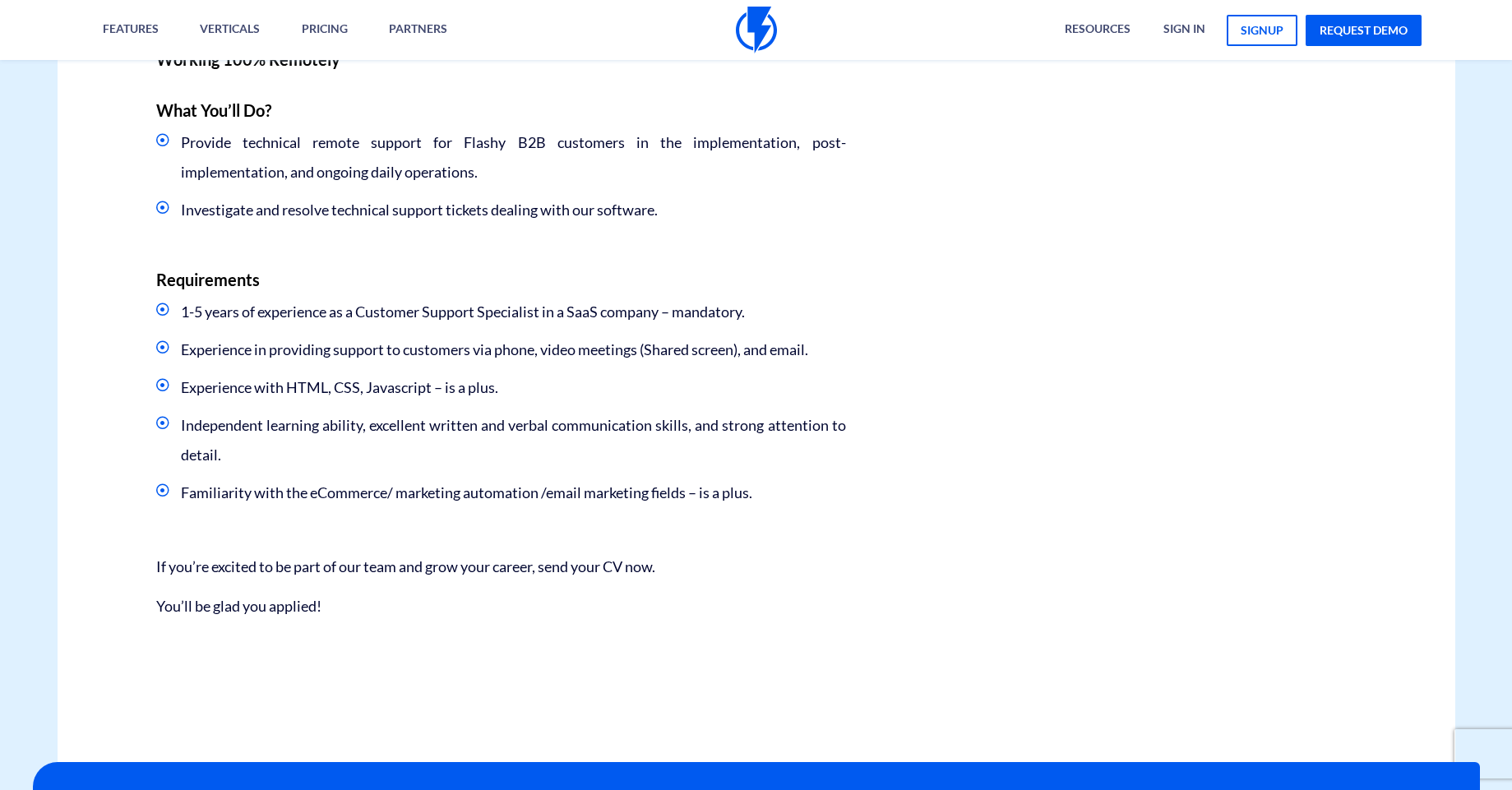
click at [224, 461] on li "Independent learning ability, excellent written and verbal communication skills…" at bounding box center [501, 440] width 690 height 59
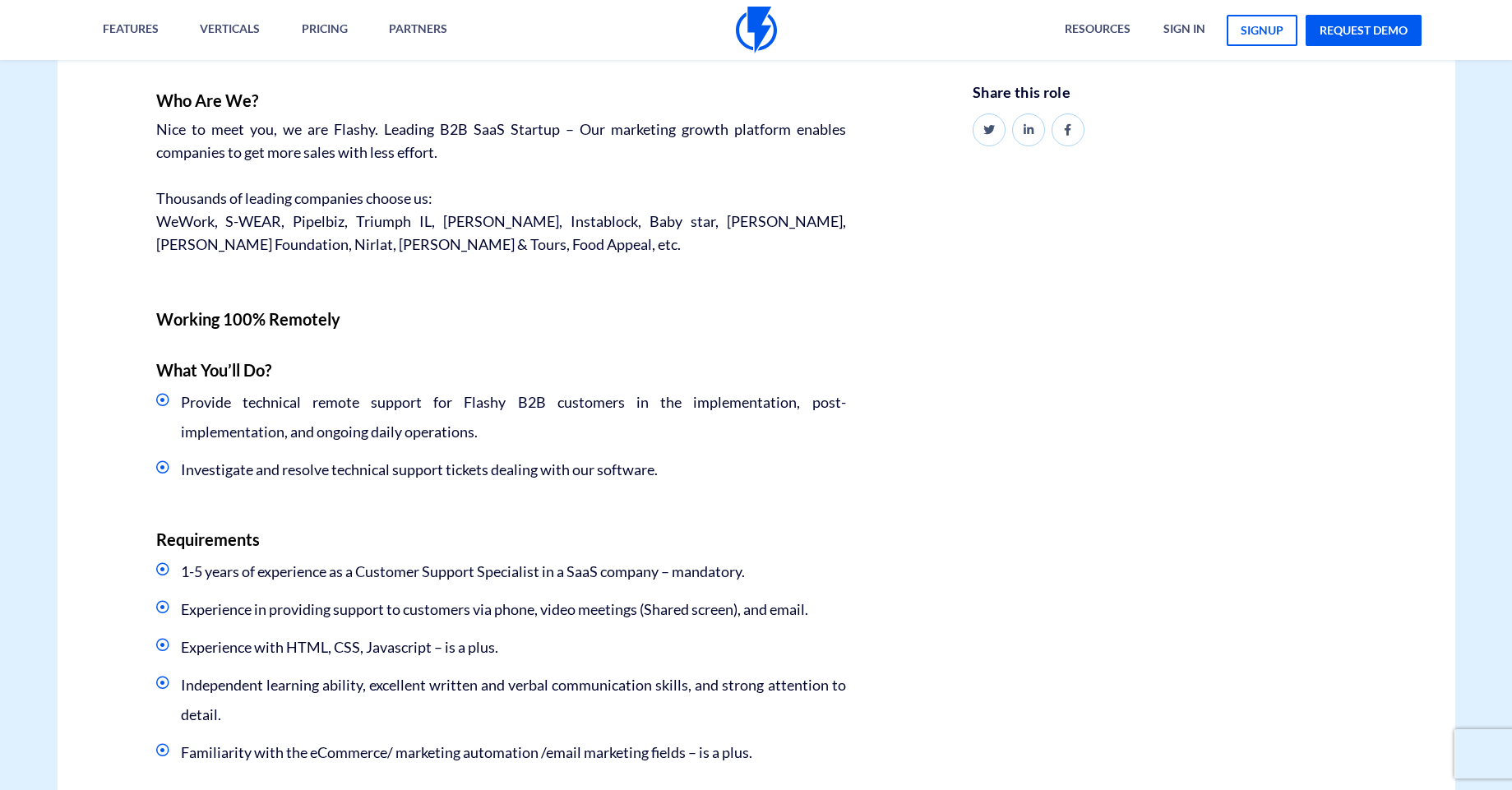
scroll to position [592, 0]
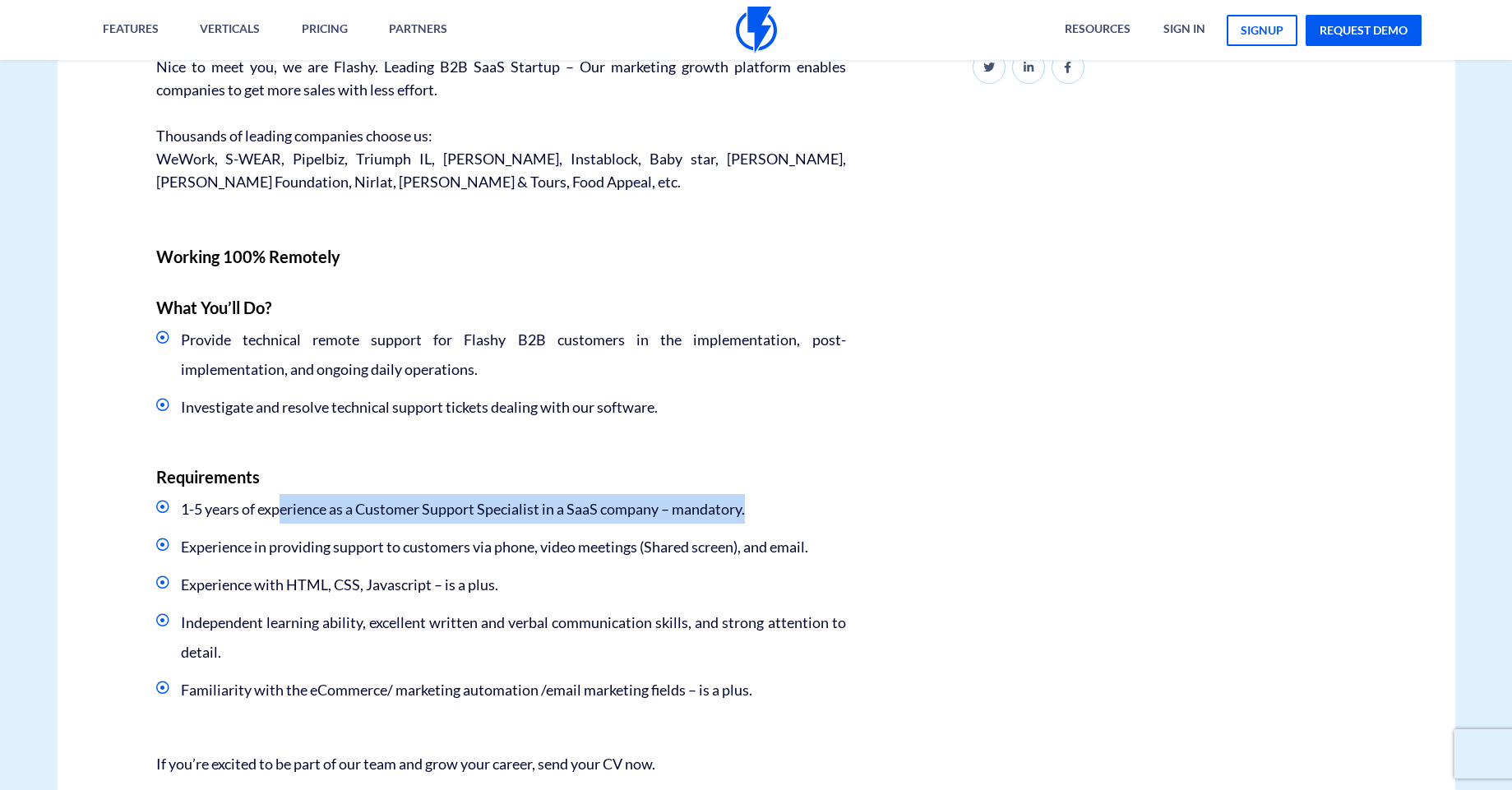
drag, startPoint x: 302, startPoint y: 502, endPoint x: 788, endPoint y: 518, distance: 486.3
click at [787, 518] on li "1-5 years of experience as a Customer Support Specialist in a SaaS company – ma…" at bounding box center [501, 509] width 690 height 29
click at [788, 518] on li "1-5 years of experience as a Customer Support Specialist in a SaaS company – ma…" at bounding box center [501, 509] width 690 height 29
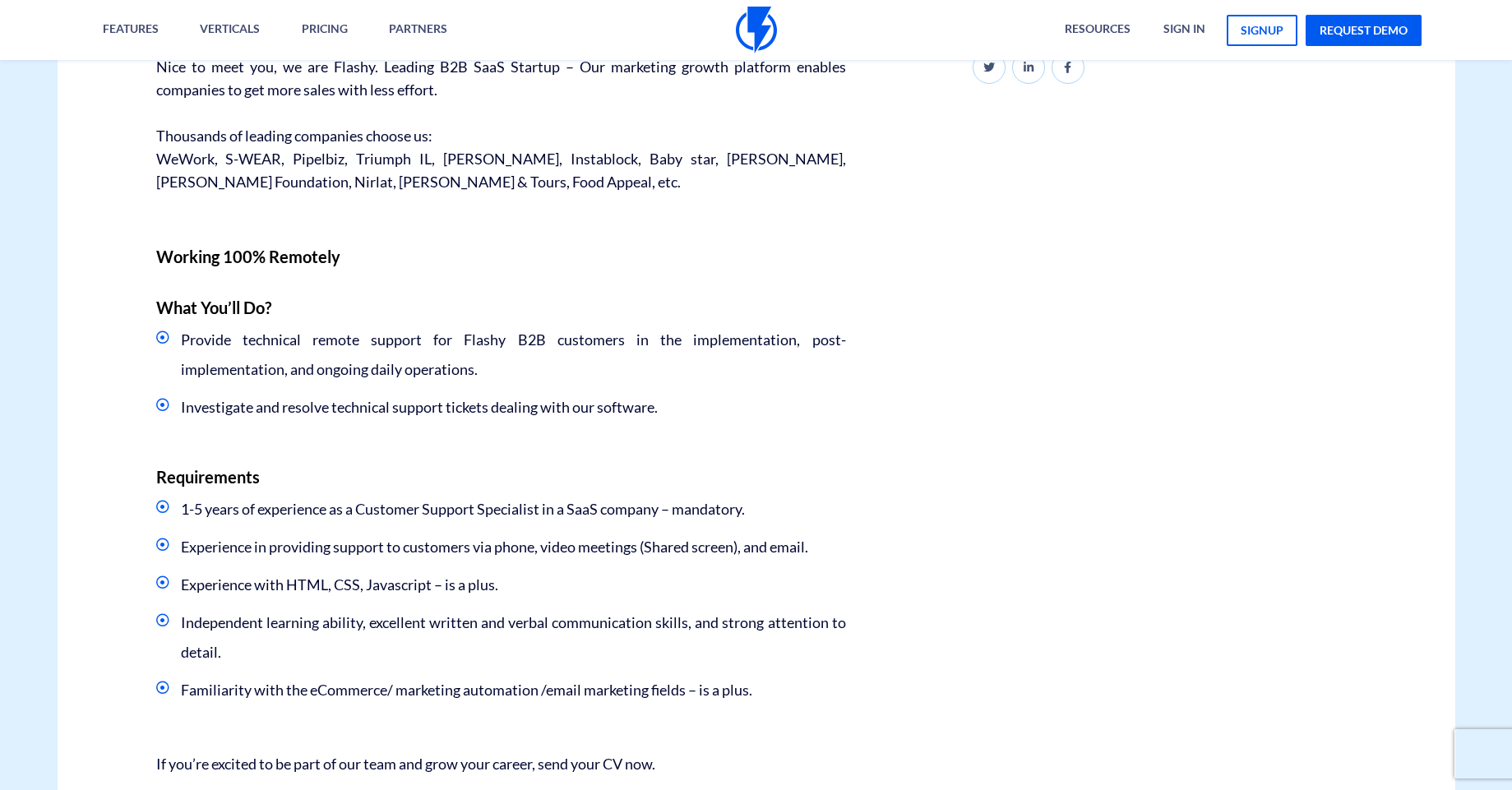
scroll to position [691, 0]
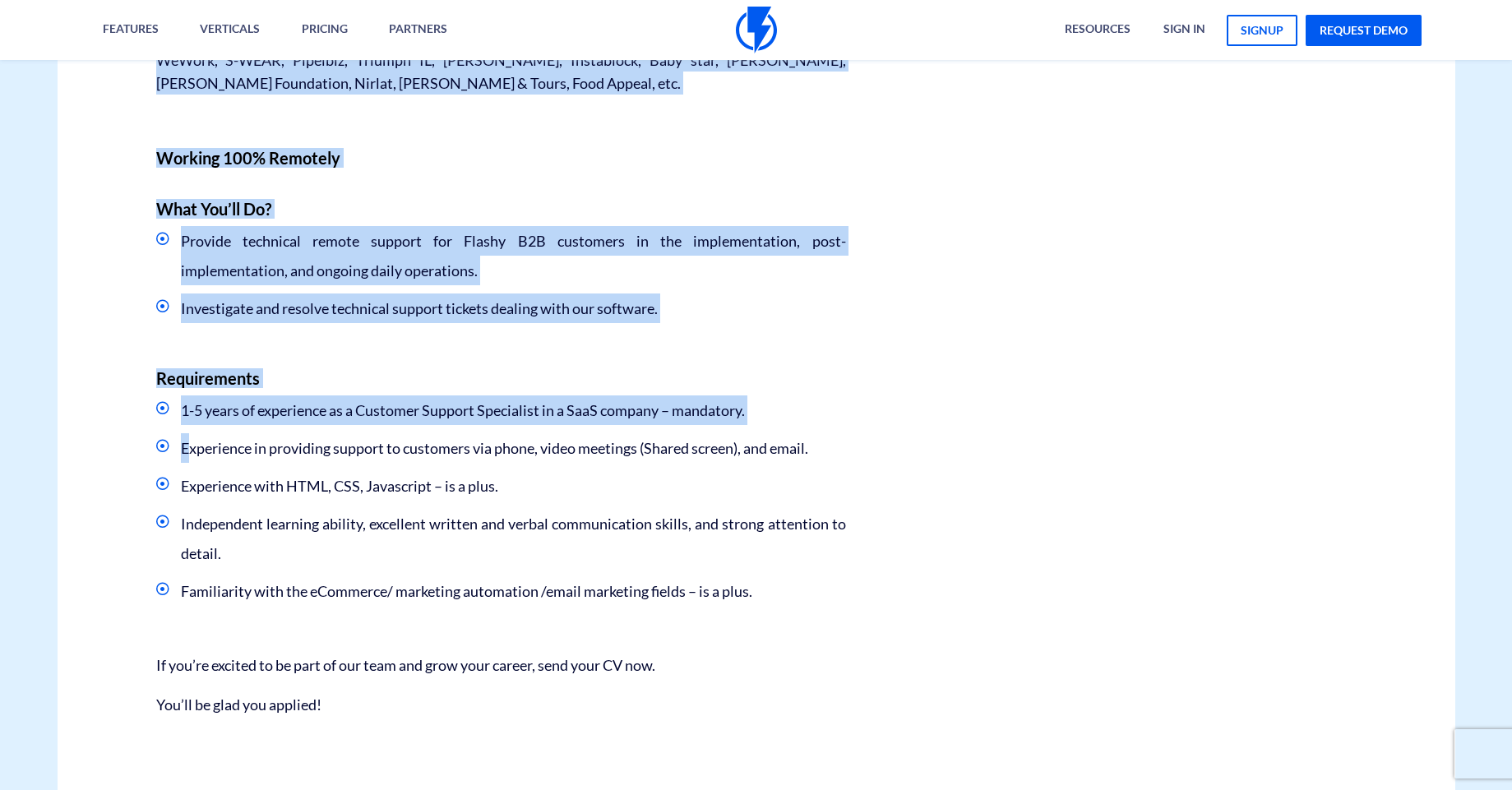
drag, startPoint x: 218, startPoint y: 449, endPoint x: 917, endPoint y: 448, distance: 699.0
click at [917, 448] on div "Career - Customer Success Customer Support Specialist We are looking for a Tech…" at bounding box center [756, 209] width 1422 height 1304
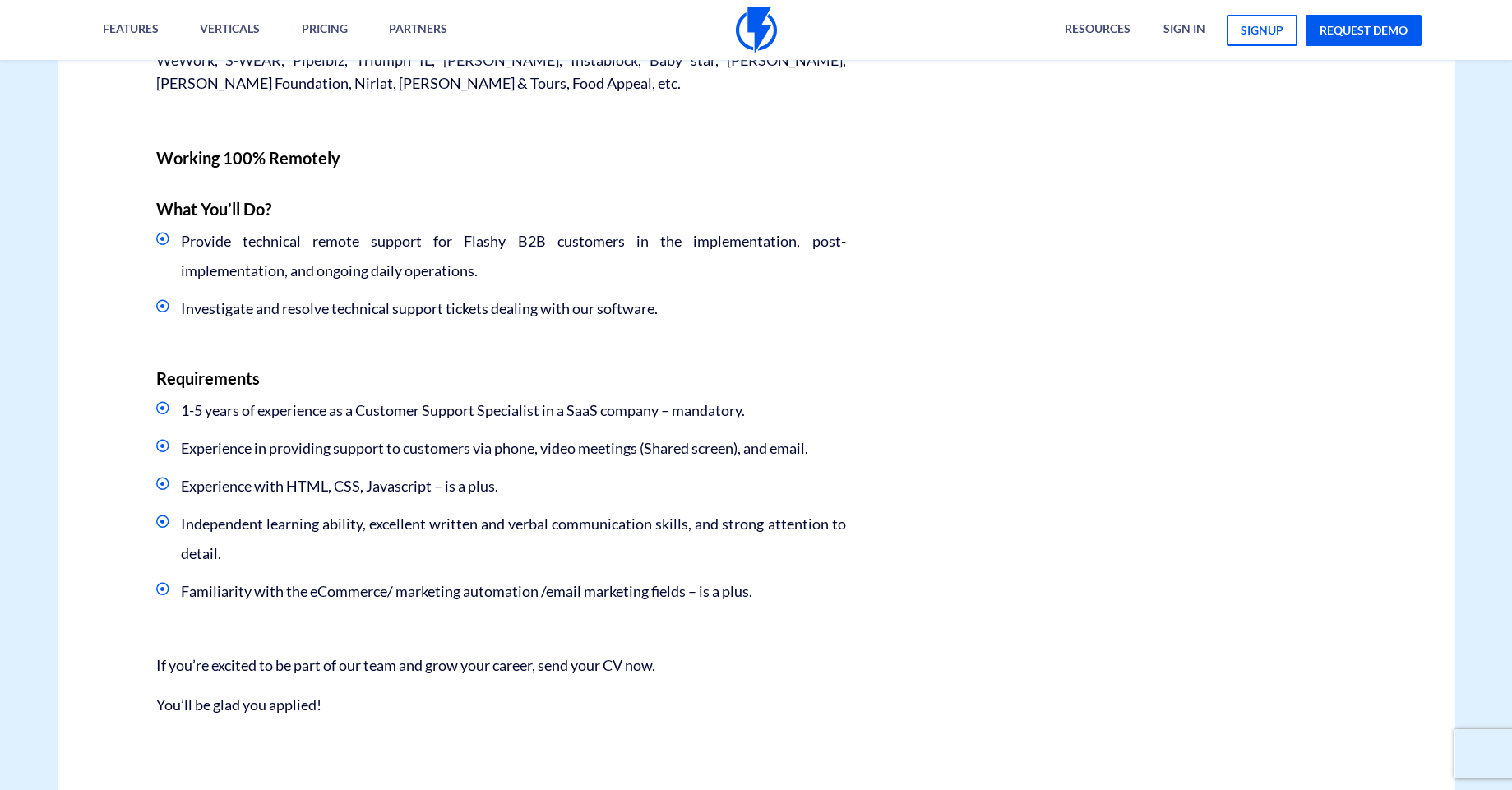
click at [917, 448] on div "Career - Customer Success Customer Support Specialist We are looking for a Tech…" at bounding box center [756, 209] width 1422 height 1304
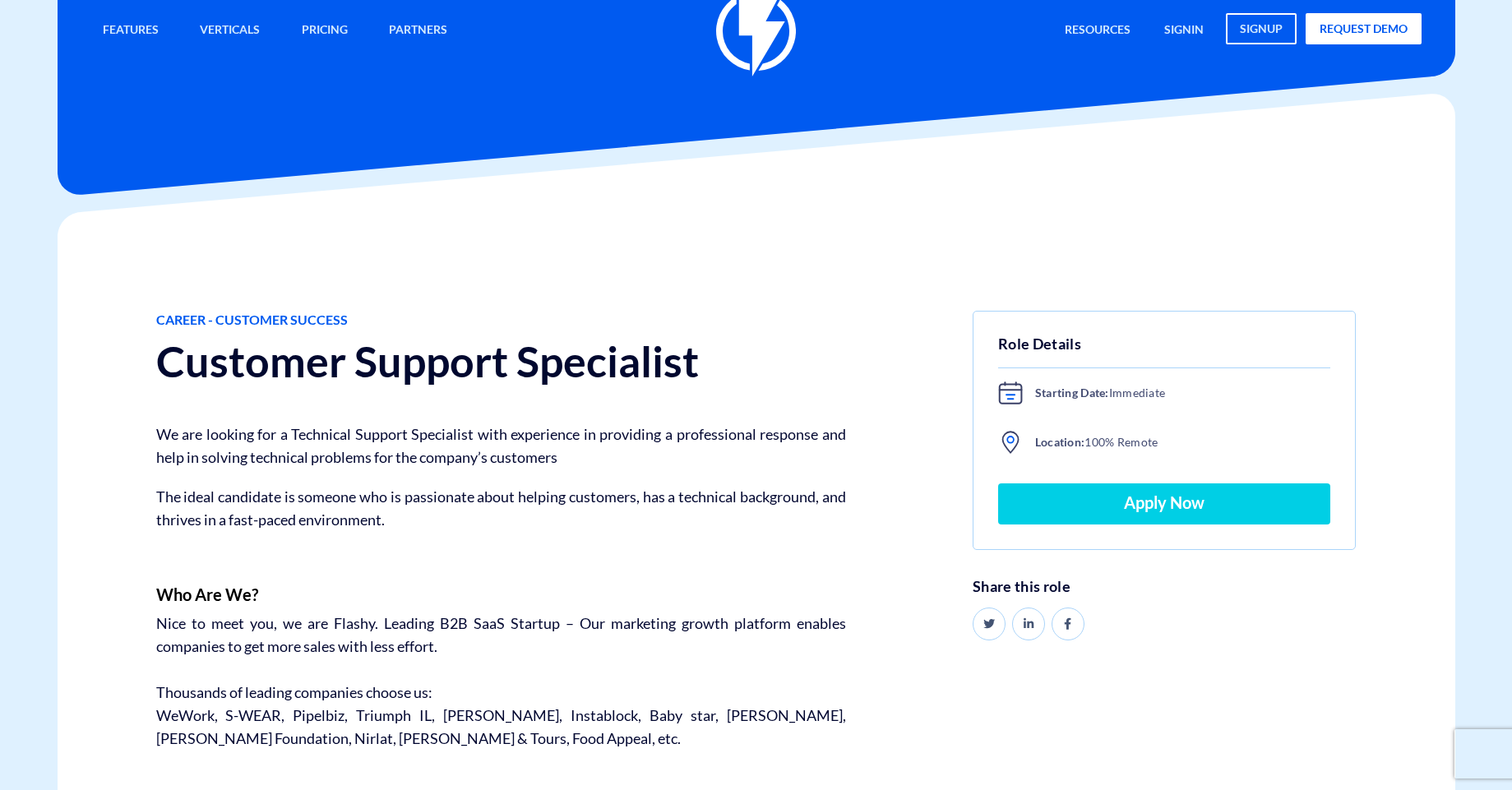
scroll to position [0, 0]
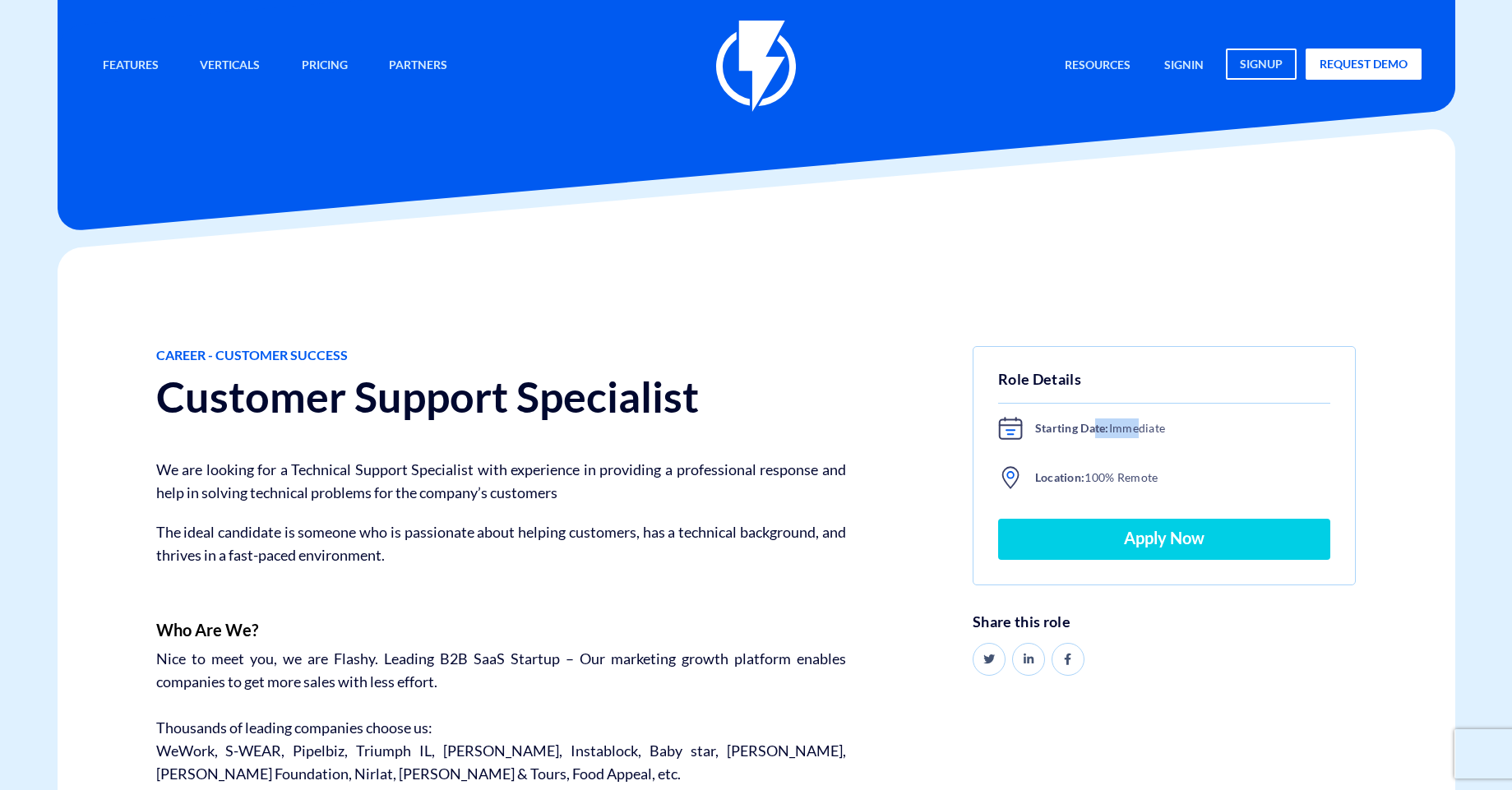
drag, startPoint x: 1097, startPoint y: 432, endPoint x: 1167, endPoint y: 444, distance: 71.0
click at [1164, 442] on h6 "Starting Date: Immediate" at bounding box center [1165, 435] width 333 height 37
drag, startPoint x: 1169, startPoint y: 465, endPoint x: 1174, endPoint y: 487, distance: 22.6
click at [1169, 467] on div "Role Details Starting Date: Immediate Location: 100% Remote Apply Now" at bounding box center [1165, 466] width 384 height 239
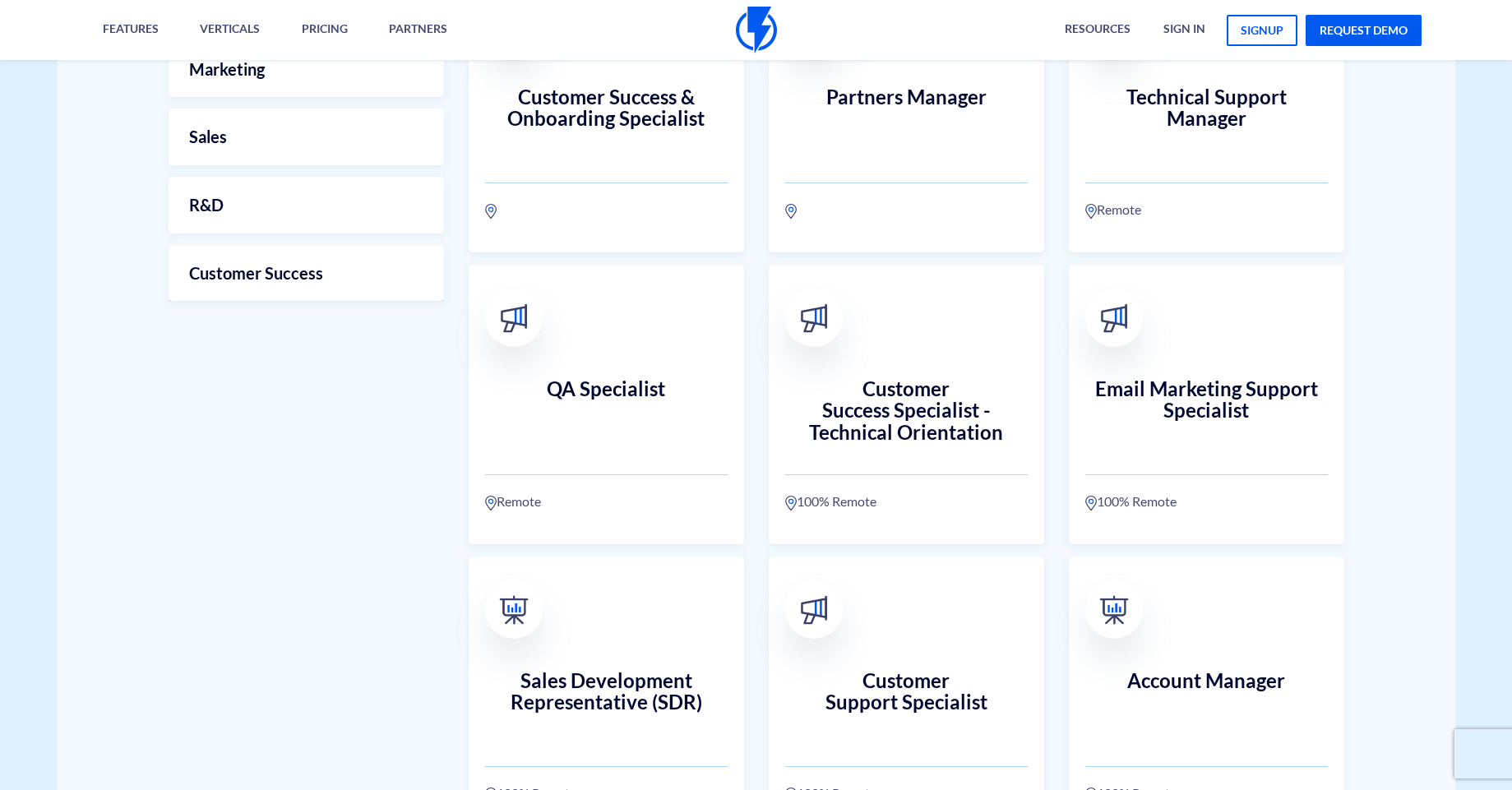
scroll to position [581, 0]
